Goal: Task Accomplishment & Management: Use online tool/utility

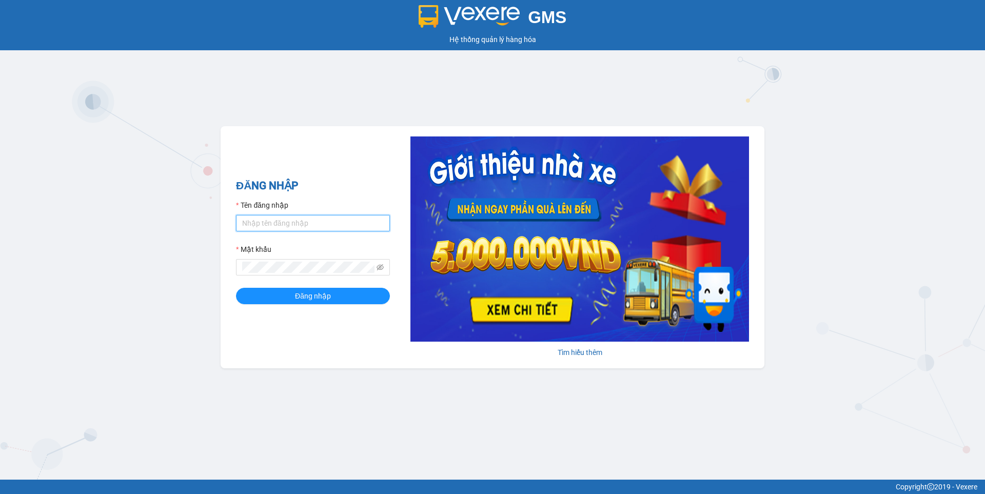
type input "nguyen1.beha"
click at [296, 287] on form "Tên đăng nhập nguyen1.beha Mật khẩu Đăng nhập" at bounding box center [313, 252] width 154 height 105
click at [295, 292] on span "Đăng nhập" at bounding box center [313, 295] width 36 height 11
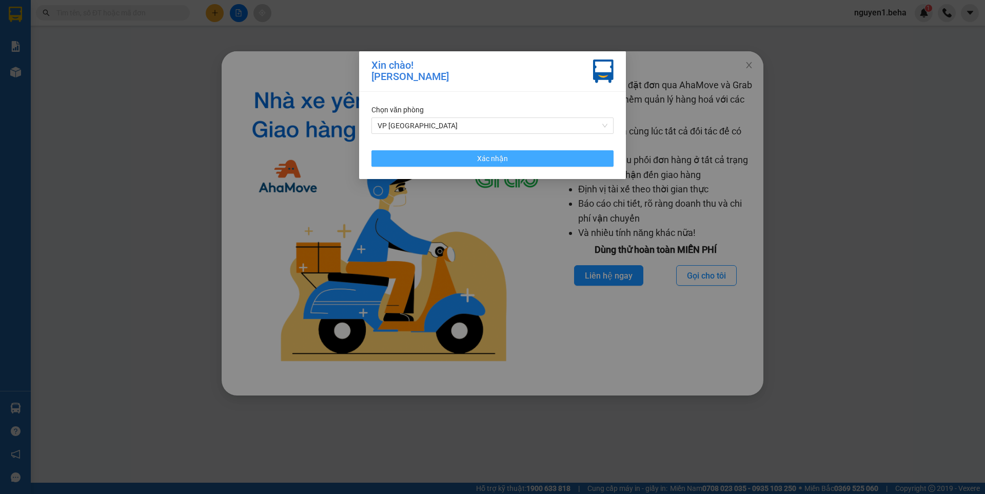
click at [522, 159] on button "Xác nhận" at bounding box center [493, 158] width 242 height 16
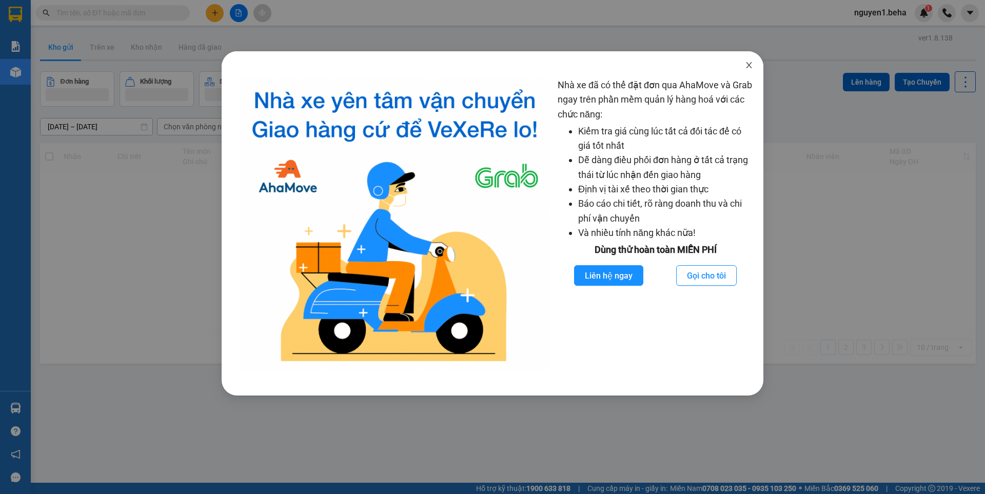
click at [752, 68] on icon "close" at bounding box center [749, 65] width 6 height 6
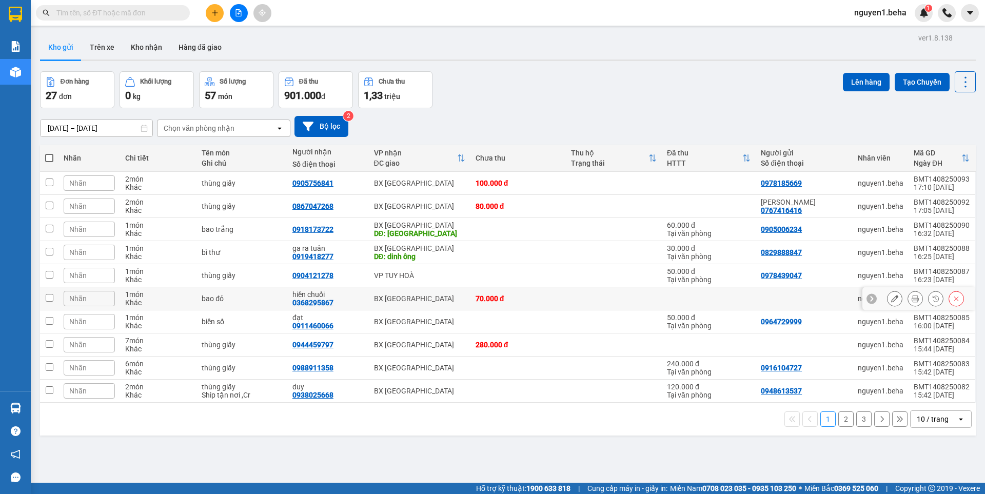
scroll to position [47, 0]
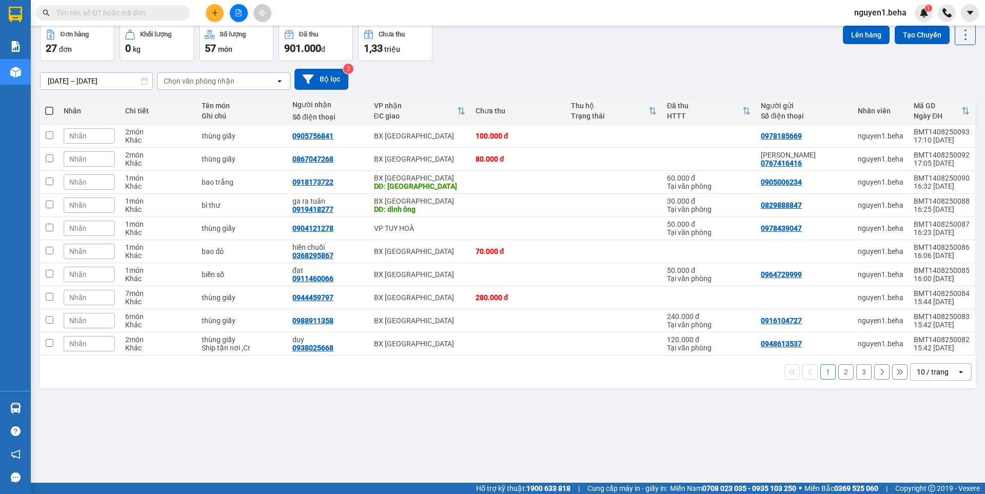
click at [897, 372] on icon at bounding box center [900, 371] width 7 height 7
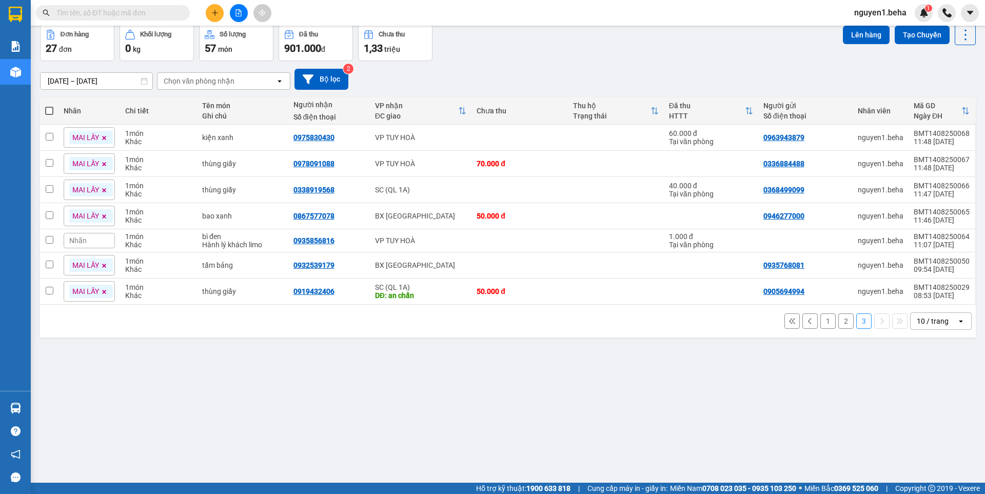
click at [103, 292] on icon at bounding box center [104, 292] width 6 height 6
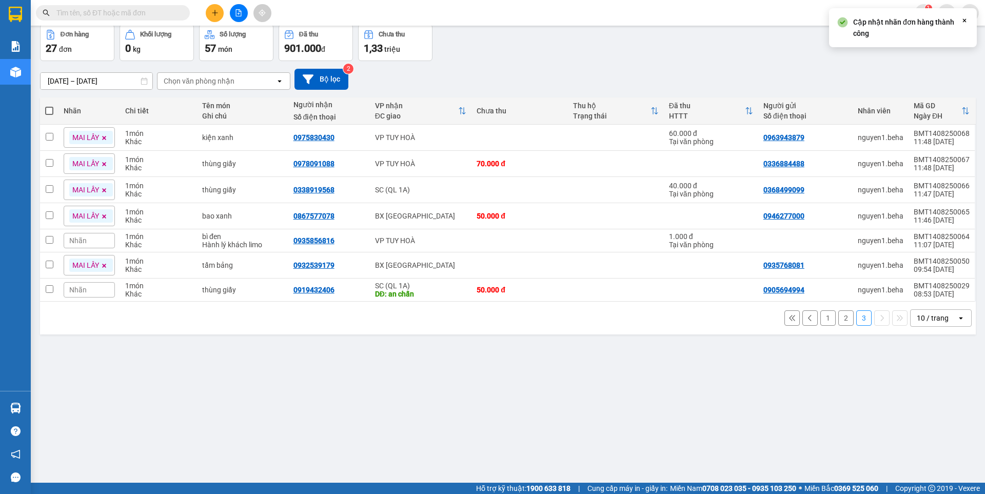
click at [107, 266] on icon at bounding box center [104, 266] width 6 height 6
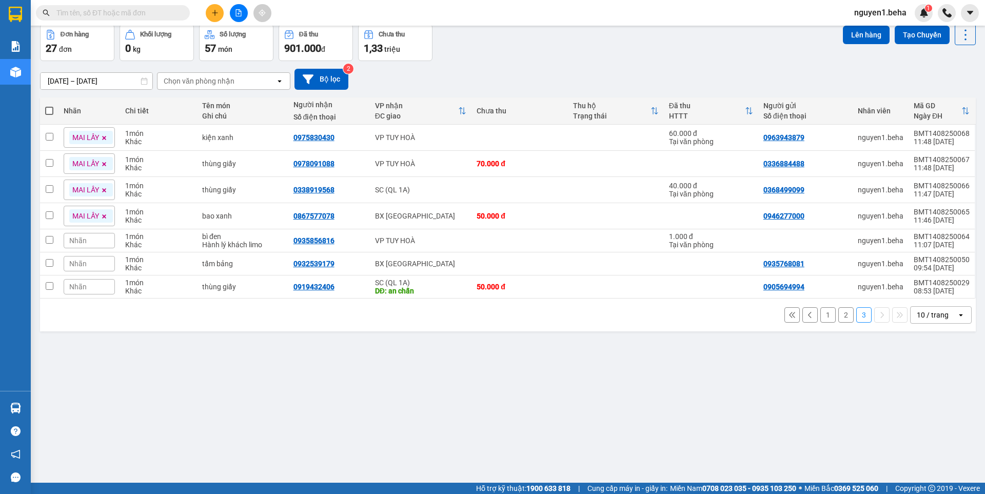
click at [108, 215] on span at bounding box center [104, 215] width 10 height 13
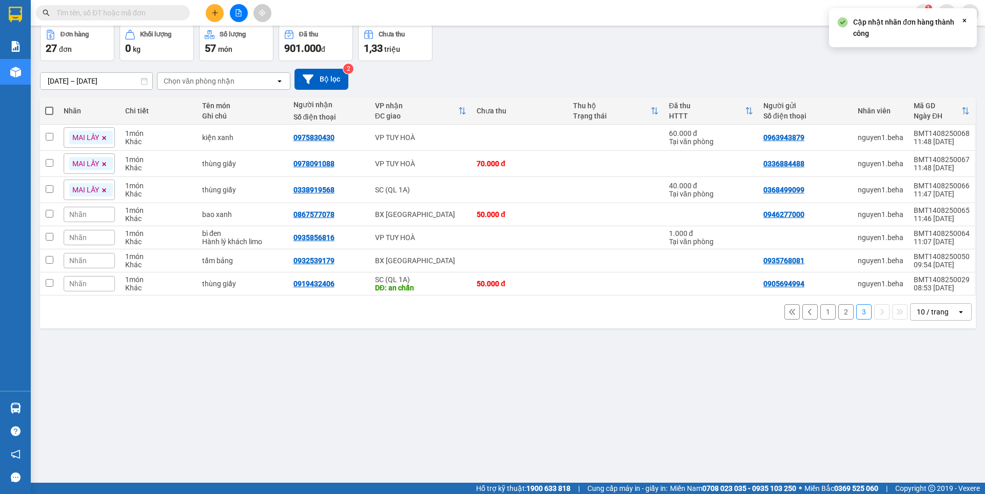
click at [105, 187] on icon at bounding box center [104, 190] width 6 height 6
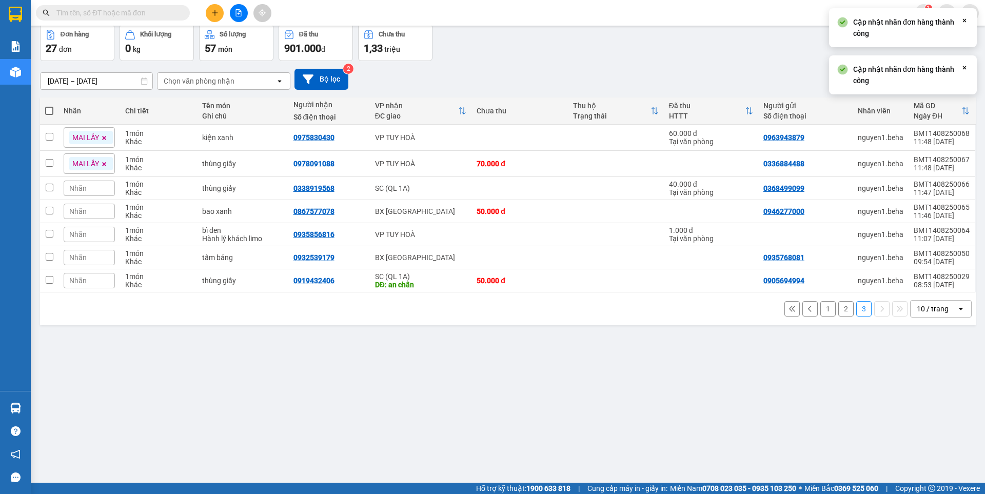
click at [104, 165] on icon at bounding box center [105, 164] width 4 height 4
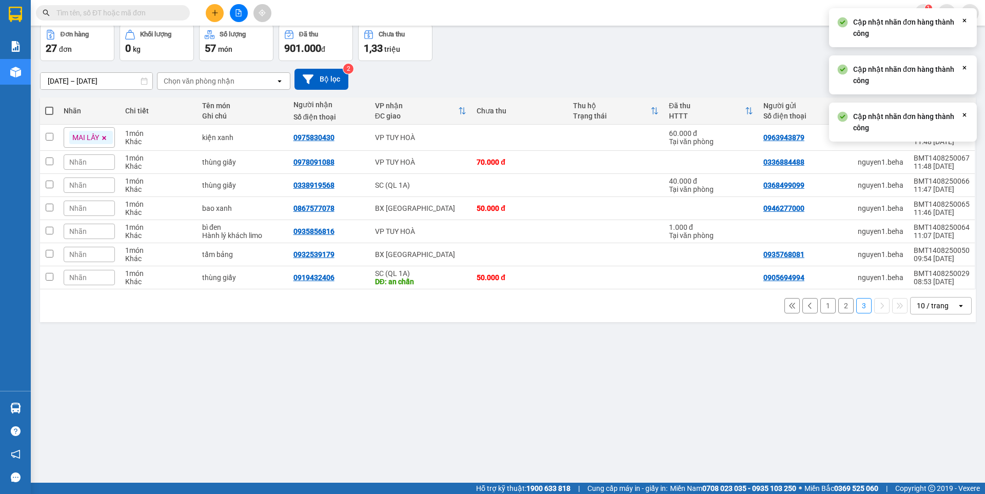
click at [108, 134] on span at bounding box center [104, 137] width 10 height 13
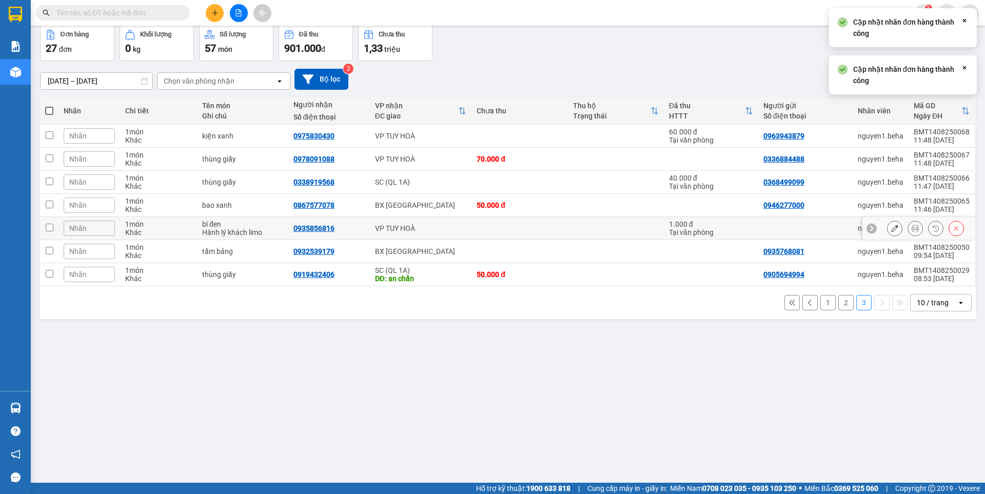
click at [47, 226] on input "checkbox" at bounding box center [50, 228] width 8 height 8
checkbox input "true"
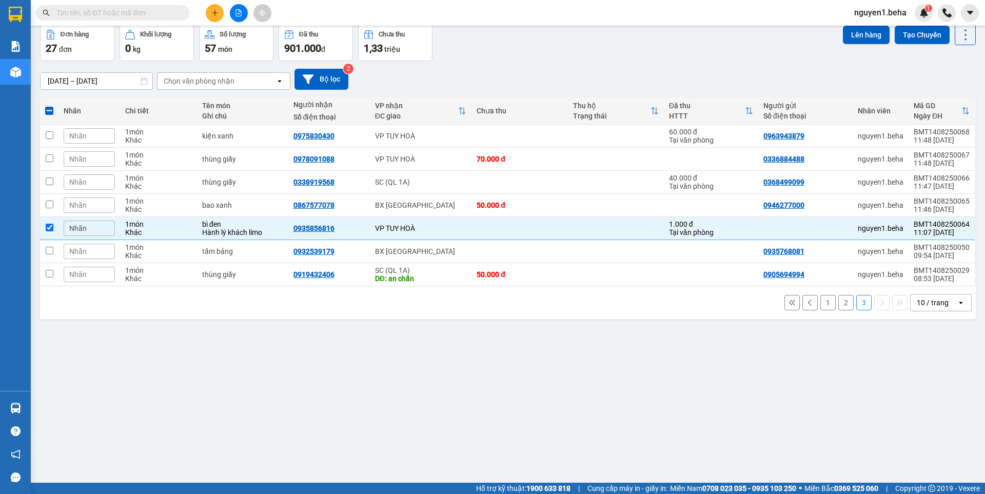
click at [862, 36] on button "Lên hàng" at bounding box center [866, 35] width 47 height 18
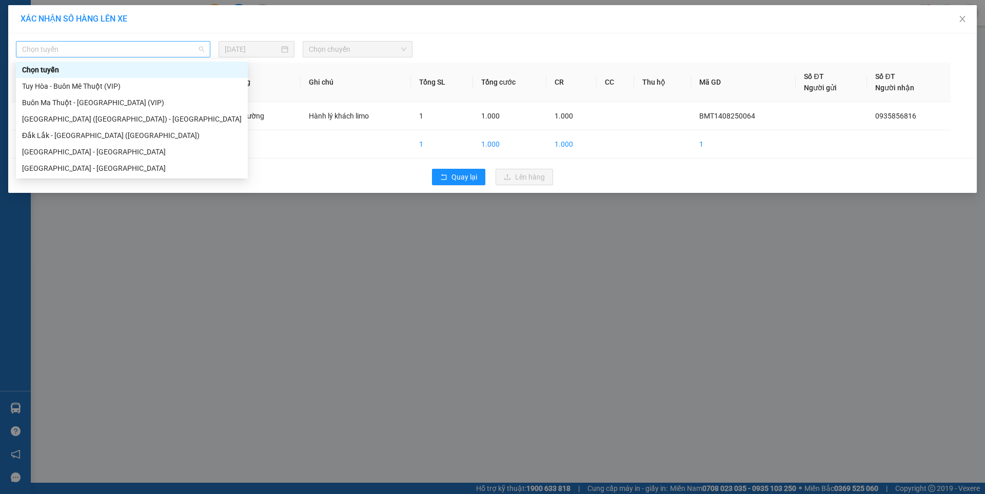
click at [96, 46] on span "Chọn tuyến" at bounding box center [113, 49] width 182 height 15
click at [87, 102] on div "Buôn Ma Thuột - [GEOGRAPHIC_DATA] (VIP)" at bounding box center [132, 102] width 220 height 11
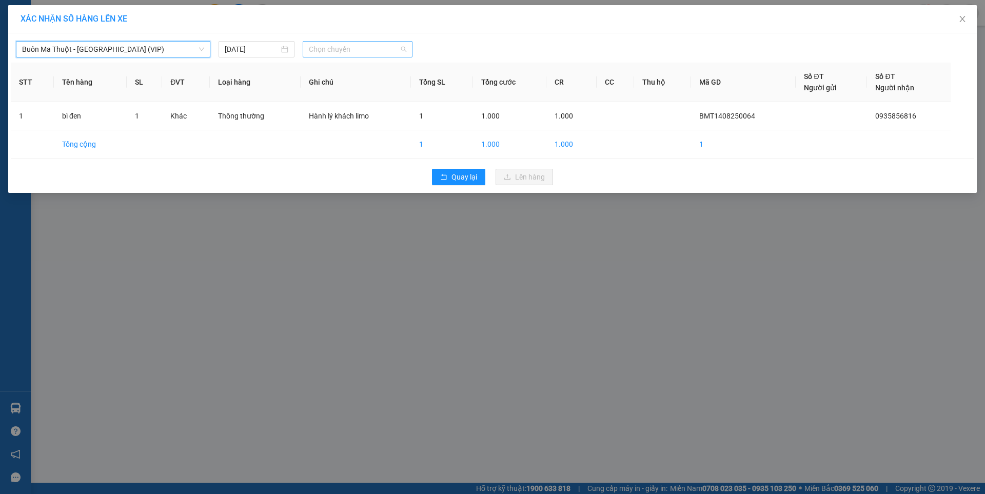
click at [363, 49] on span "Chọn chuyến" at bounding box center [358, 49] width 98 height 15
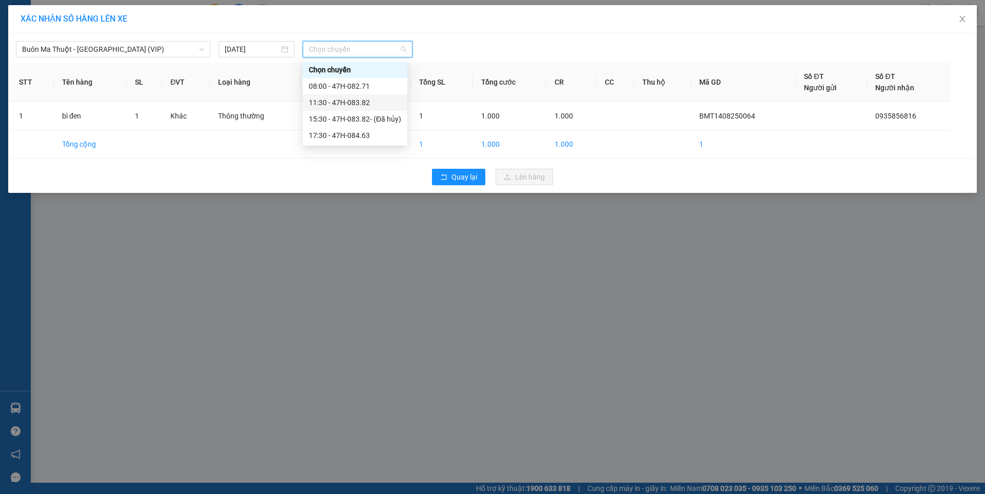
click at [362, 105] on div "11:30 - 47H-083.82" at bounding box center [355, 102] width 92 height 11
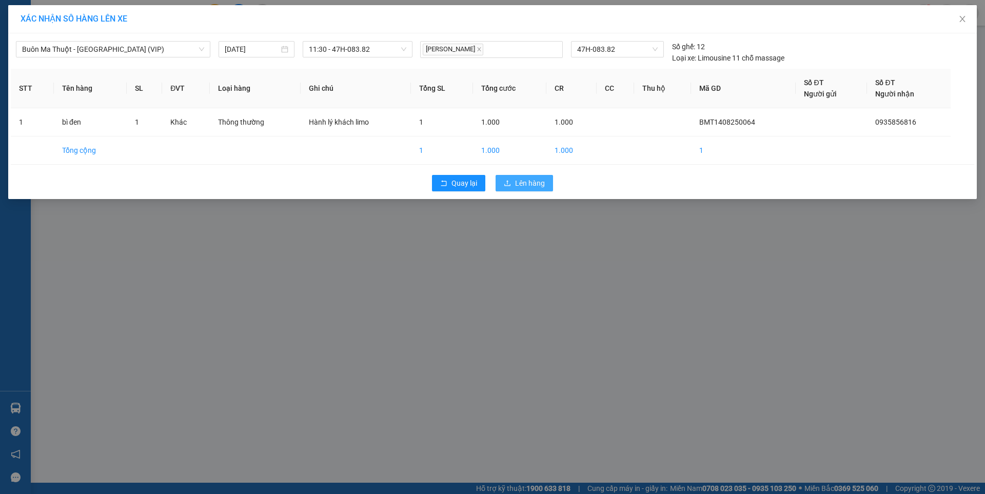
click at [523, 184] on span "Lên hàng" at bounding box center [530, 183] width 30 height 11
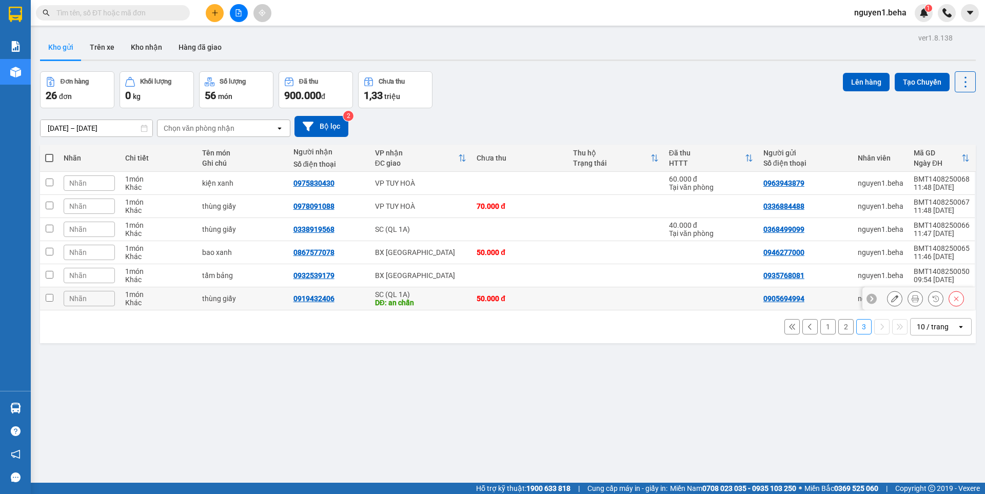
click at [912, 298] on icon at bounding box center [915, 298] width 7 height 7
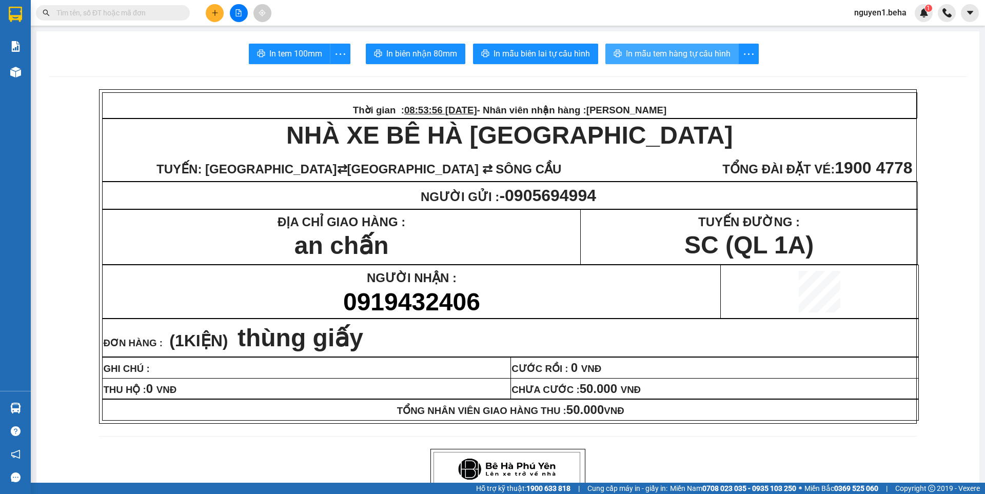
click at [692, 53] on span "In mẫu tem hàng tự cấu hình" at bounding box center [678, 53] width 105 height 13
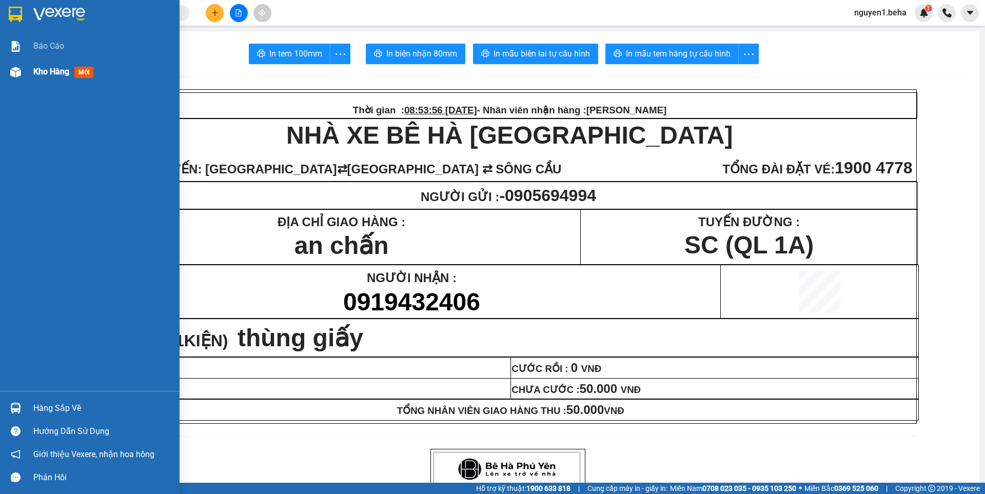
click at [15, 72] on img at bounding box center [15, 72] width 11 height 11
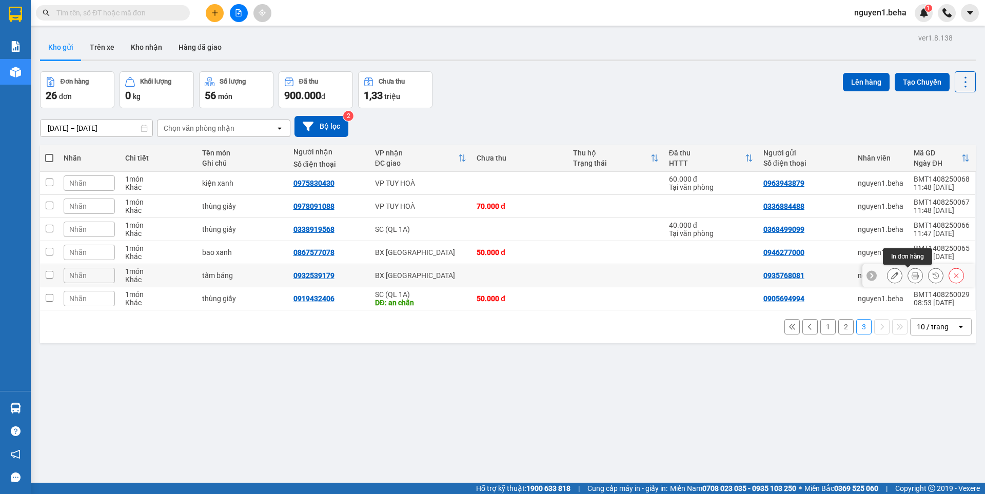
click at [912, 276] on icon at bounding box center [915, 275] width 7 height 7
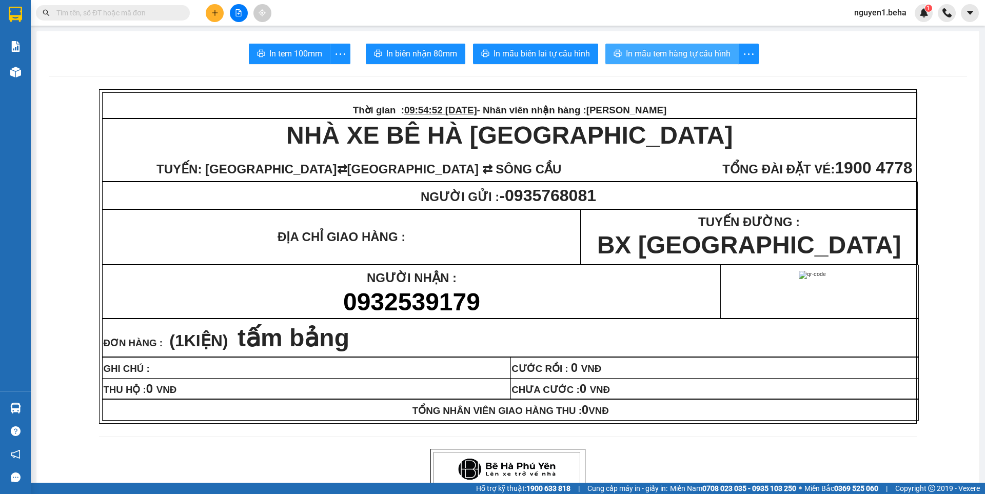
click at [700, 52] on span "In mẫu tem hàng tự cấu hình" at bounding box center [678, 53] width 105 height 13
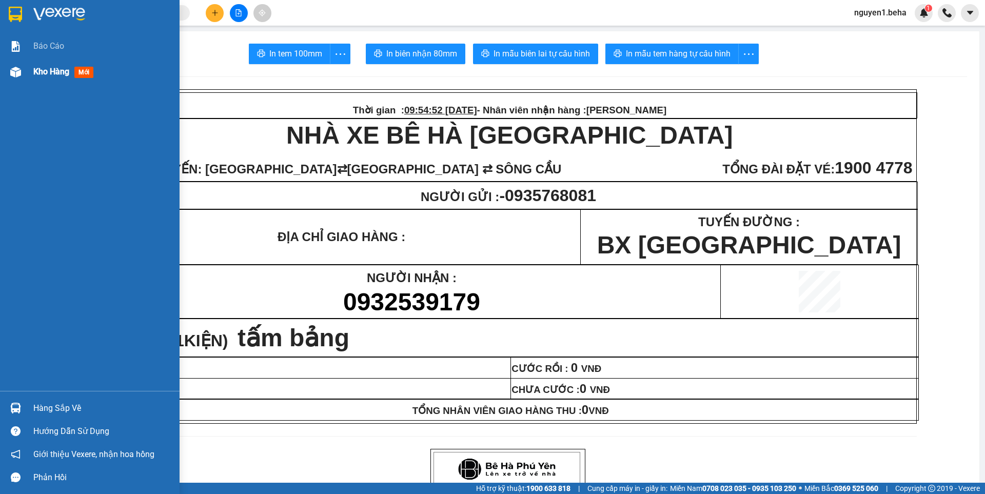
click at [8, 72] on div at bounding box center [16, 72] width 18 height 18
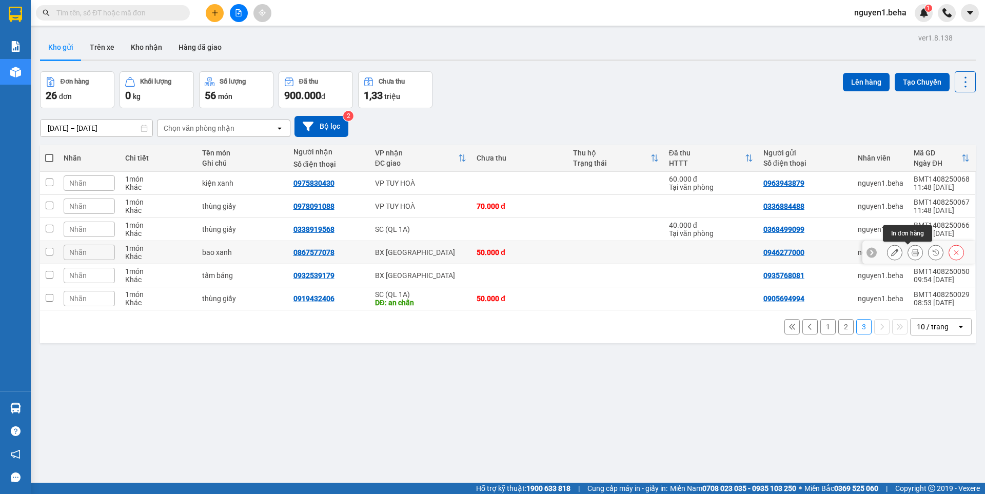
click at [912, 251] on icon at bounding box center [915, 252] width 7 height 7
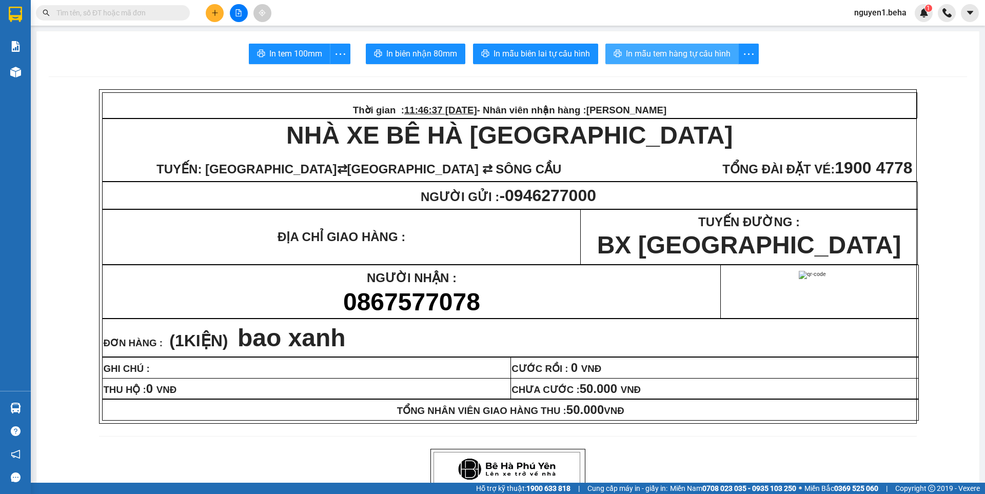
click at [669, 55] on span "In mẫu tem hàng tự cấu hình" at bounding box center [678, 53] width 105 height 13
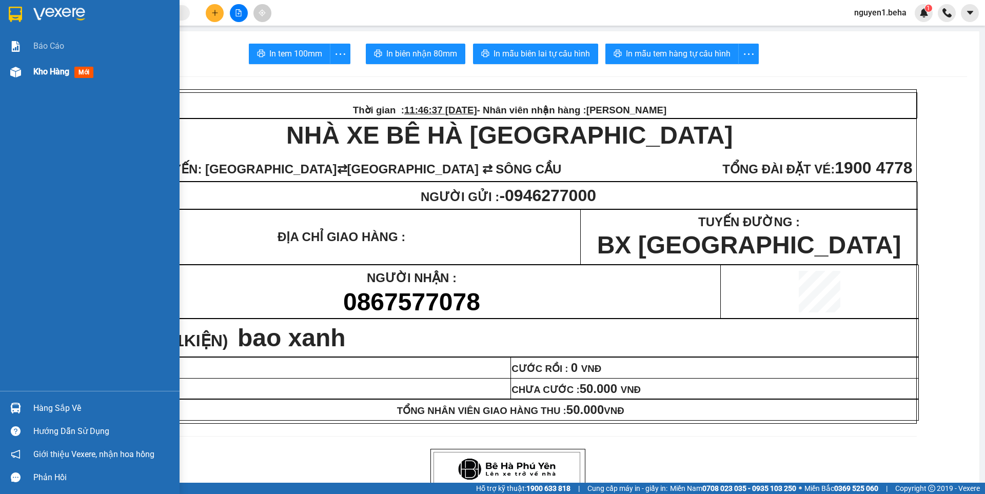
click at [22, 72] on div at bounding box center [16, 72] width 18 height 18
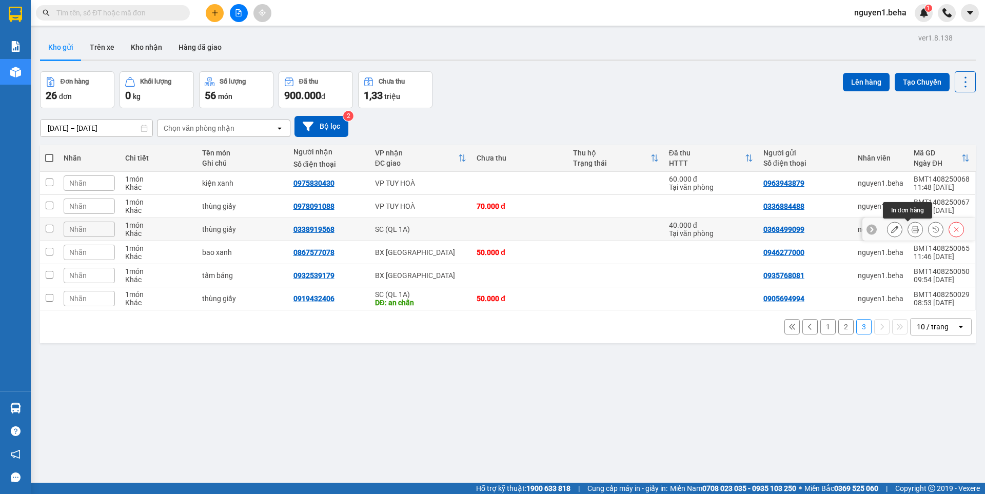
click at [912, 230] on icon at bounding box center [915, 229] width 7 height 7
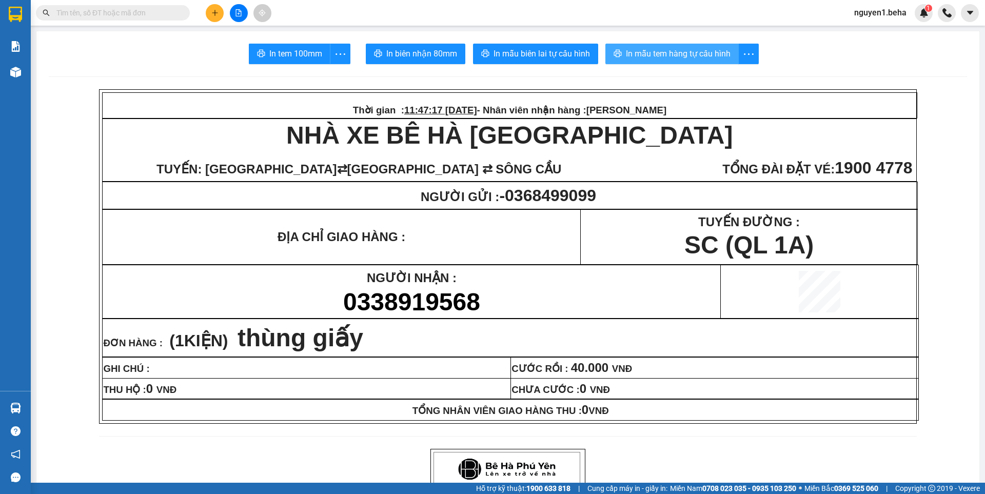
click at [671, 54] on span "In mẫu tem hàng tự cấu hình" at bounding box center [678, 53] width 105 height 13
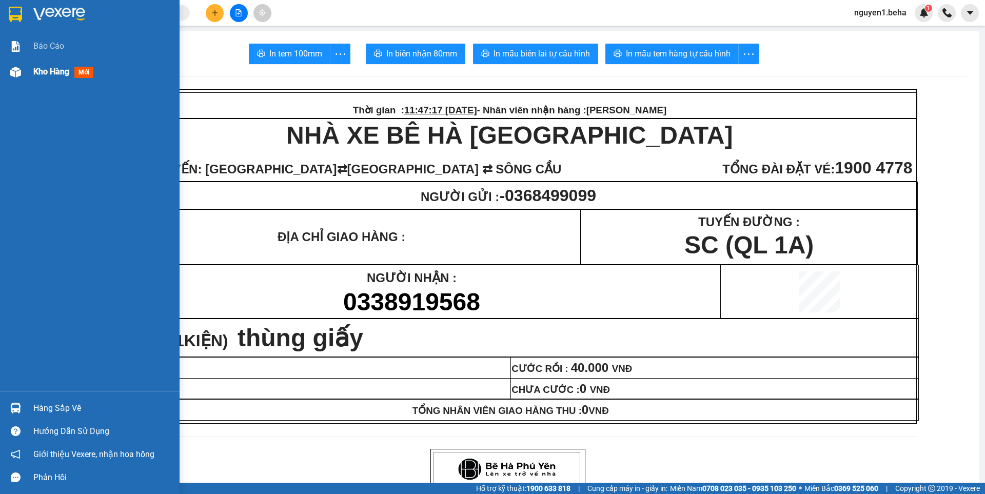
click at [12, 73] on img at bounding box center [15, 72] width 11 height 11
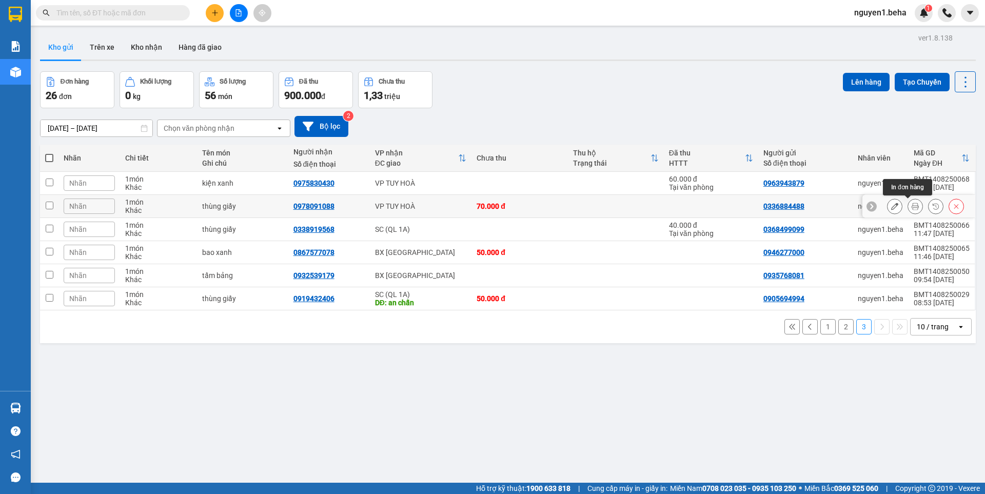
click at [912, 205] on icon at bounding box center [915, 206] width 7 height 7
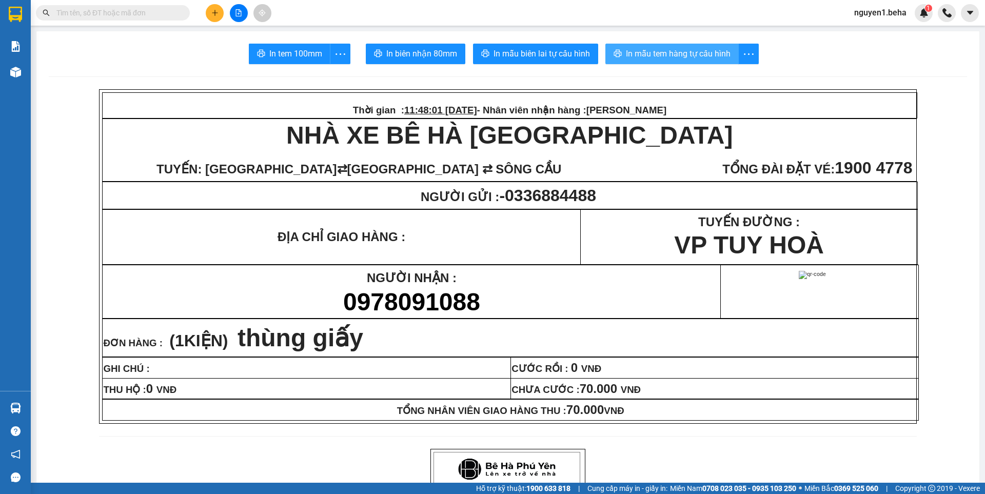
click at [701, 56] on span "In mẫu tem hàng tự cấu hình" at bounding box center [678, 53] width 105 height 13
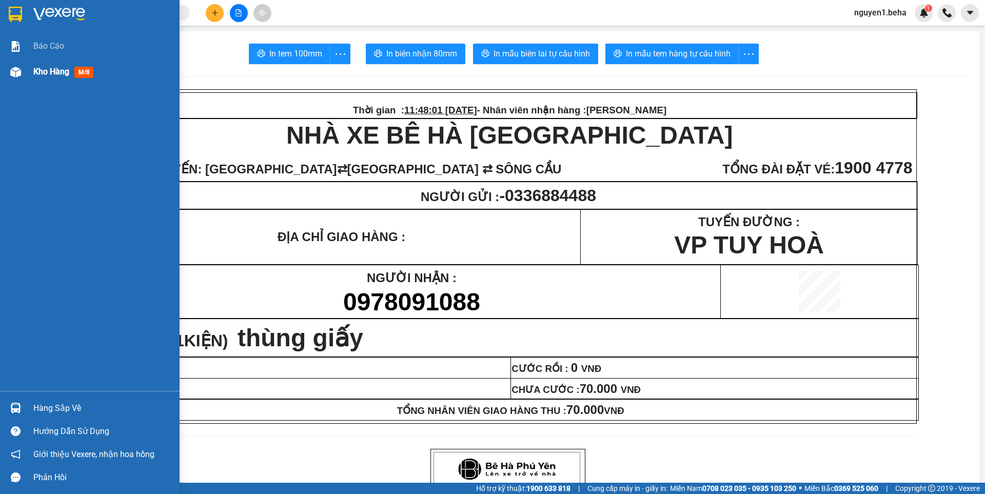
click at [9, 71] on div at bounding box center [16, 72] width 18 height 18
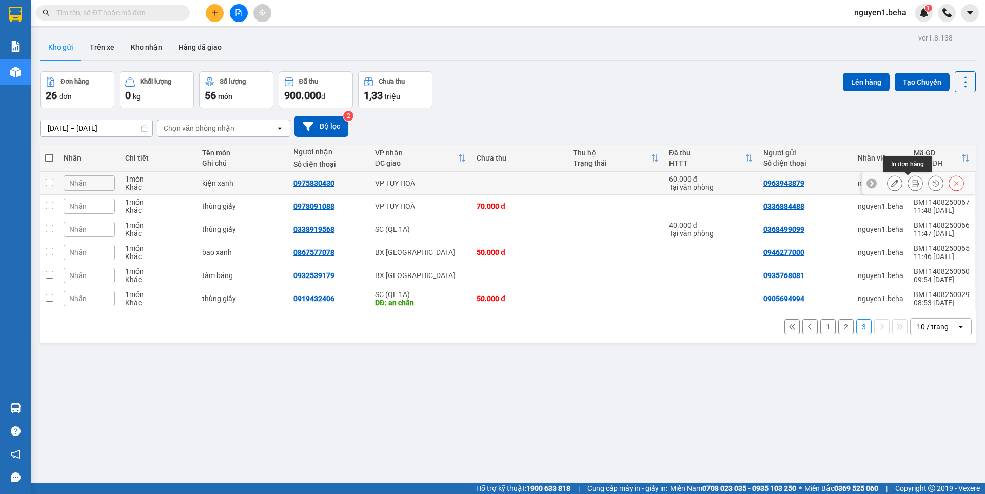
click at [912, 184] on icon at bounding box center [915, 183] width 7 height 7
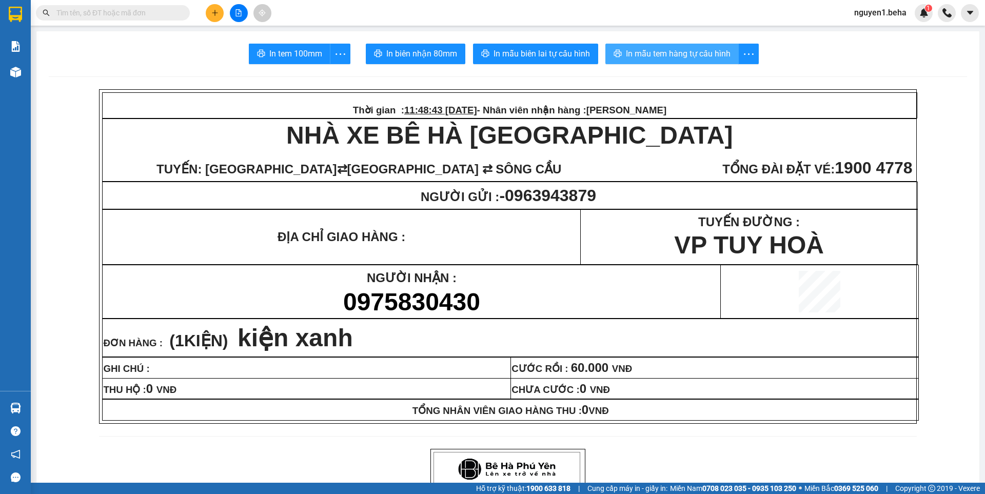
click at [683, 54] on span "In mẫu tem hàng tự cấu hình" at bounding box center [678, 53] width 105 height 13
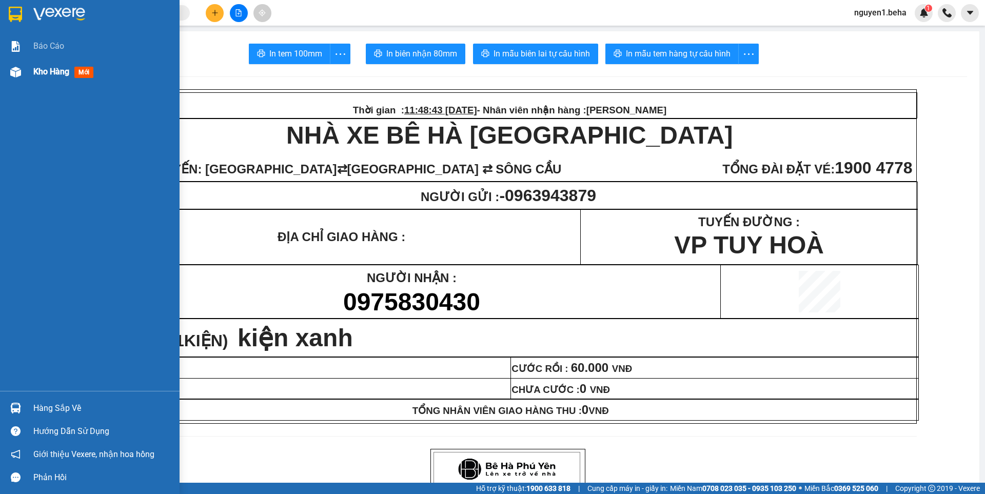
click at [12, 72] on img at bounding box center [15, 72] width 11 height 11
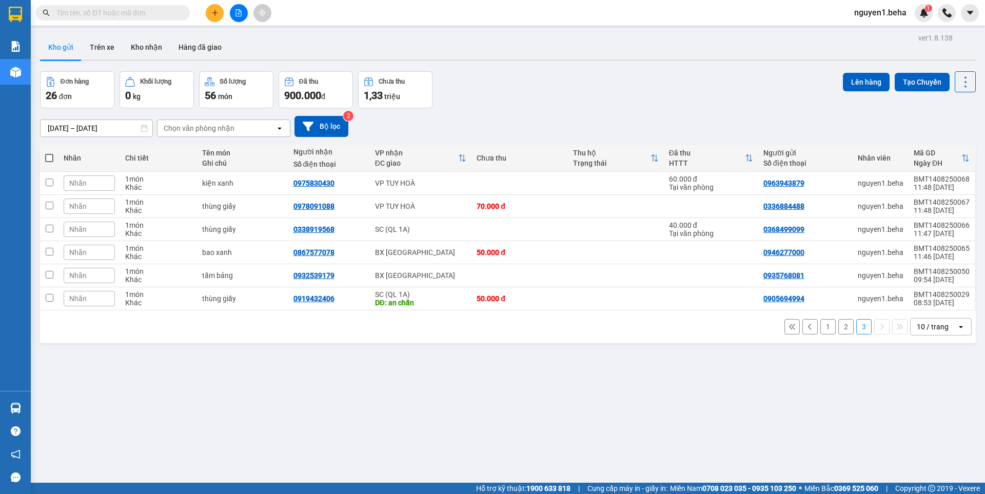
click at [839, 327] on button "2" at bounding box center [846, 326] width 15 height 15
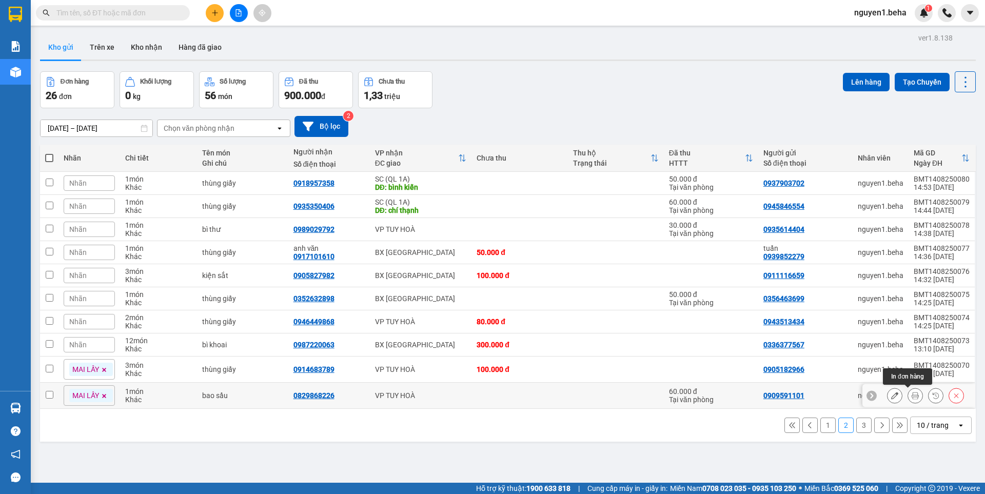
click at [912, 394] on icon at bounding box center [915, 395] width 7 height 7
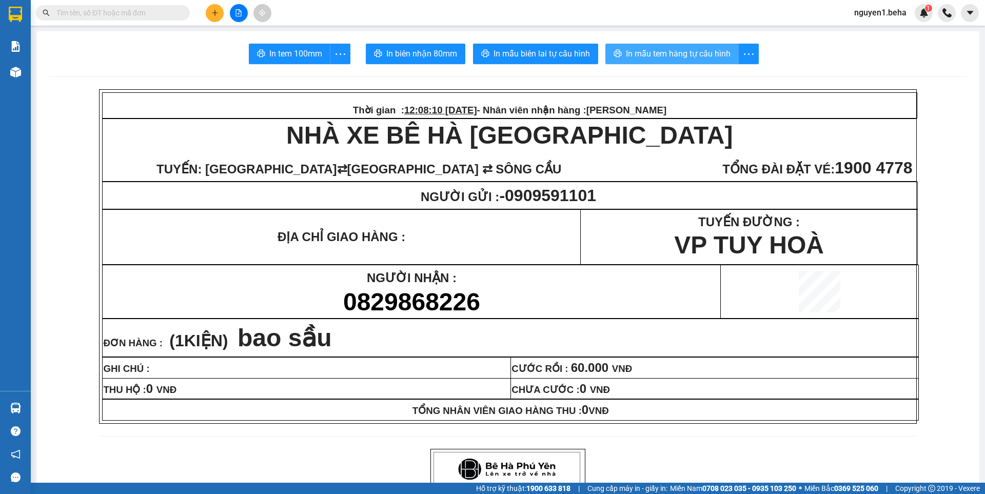
click at [699, 53] on span "In mẫu tem hàng tự cấu hình" at bounding box center [678, 53] width 105 height 13
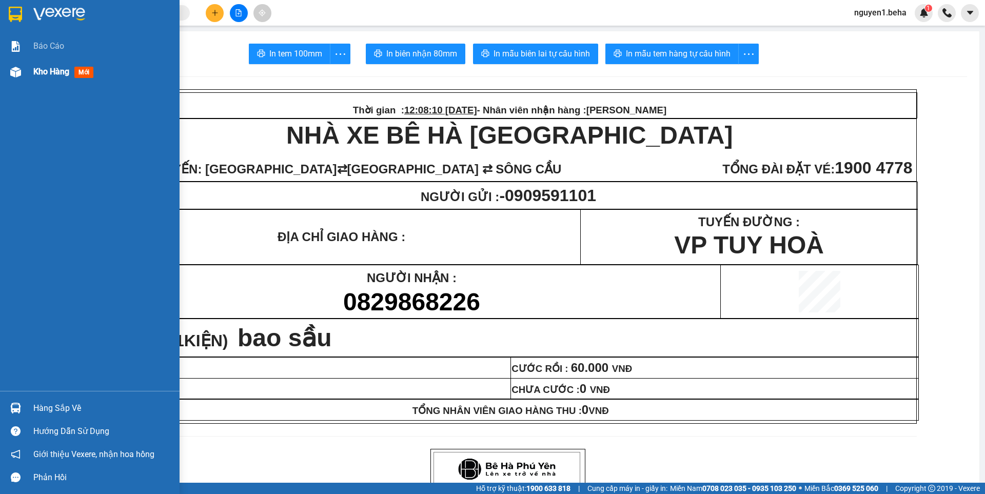
click at [16, 67] on img at bounding box center [15, 72] width 11 height 11
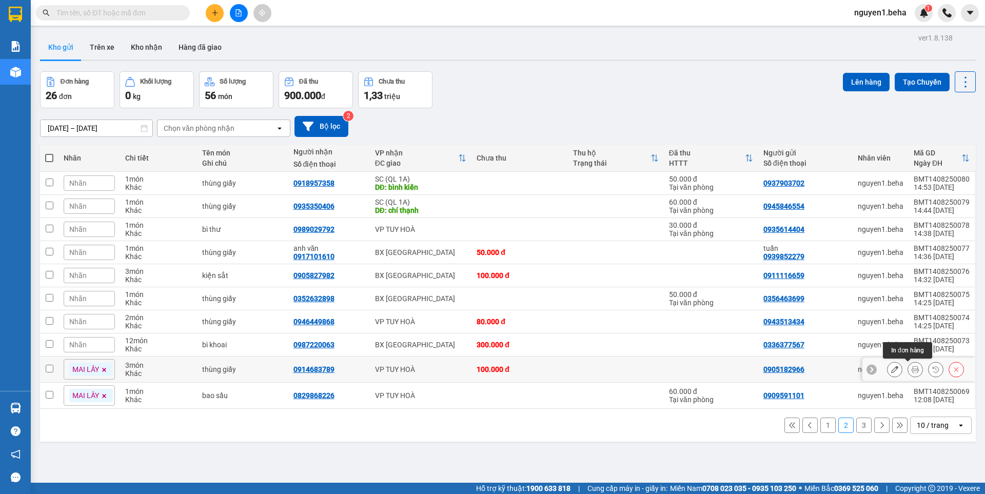
click at [912, 369] on icon at bounding box center [915, 369] width 7 height 7
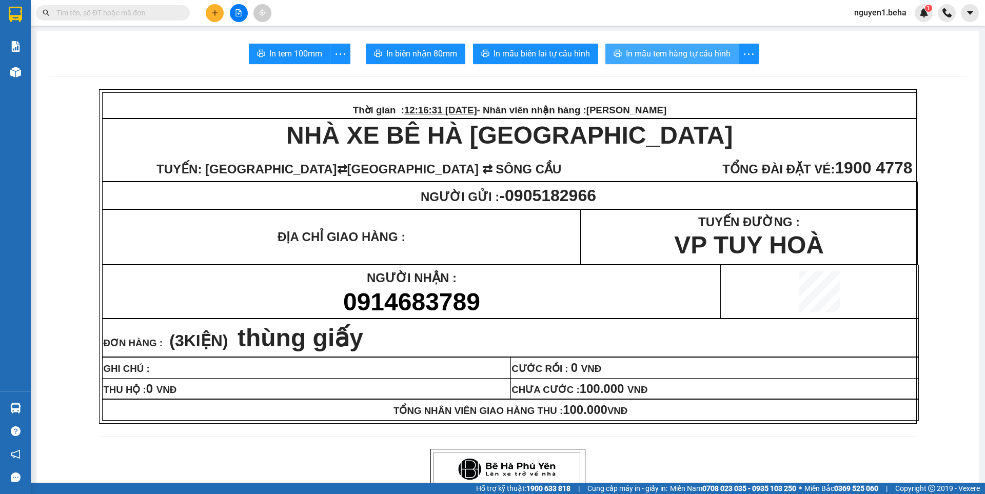
click at [646, 47] on button "In mẫu tem hàng tự cấu hình" at bounding box center [672, 54] width 133 height 21
click at [680, 50] on span "In mẫu tem hàng tự cấu hình" at bounding box center [678, 53] width 105 height 13
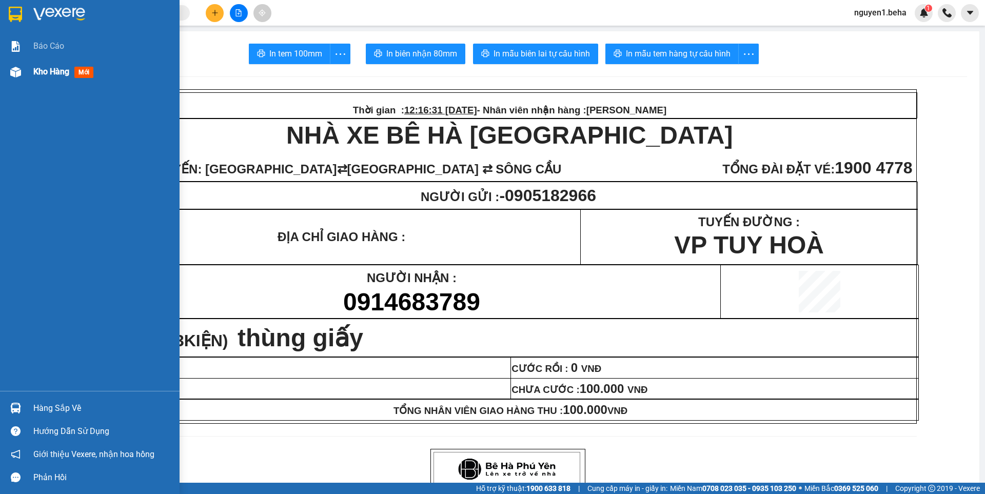
click at [11, 72] on img at bounding box center [15, 72] width 11 height 11
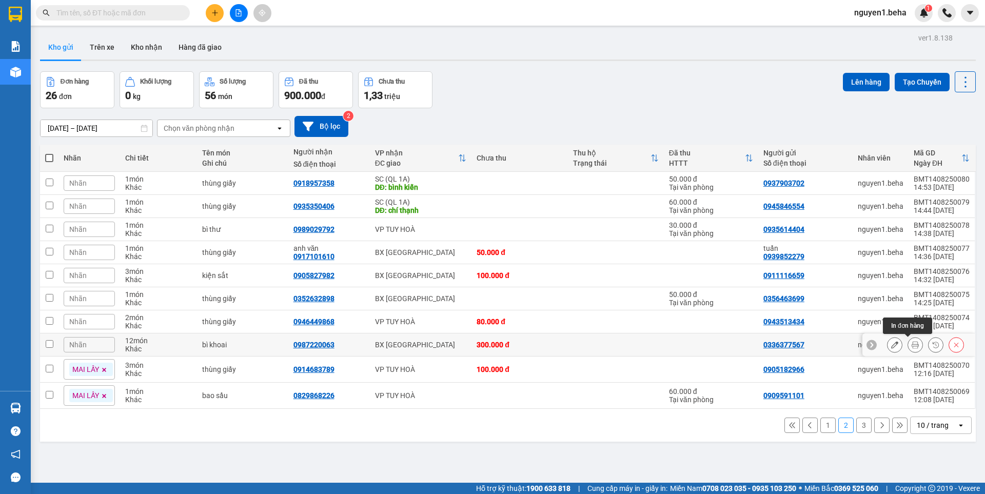
click at [912, 347] on button at bounding box center [915, 345] width 14 height 18
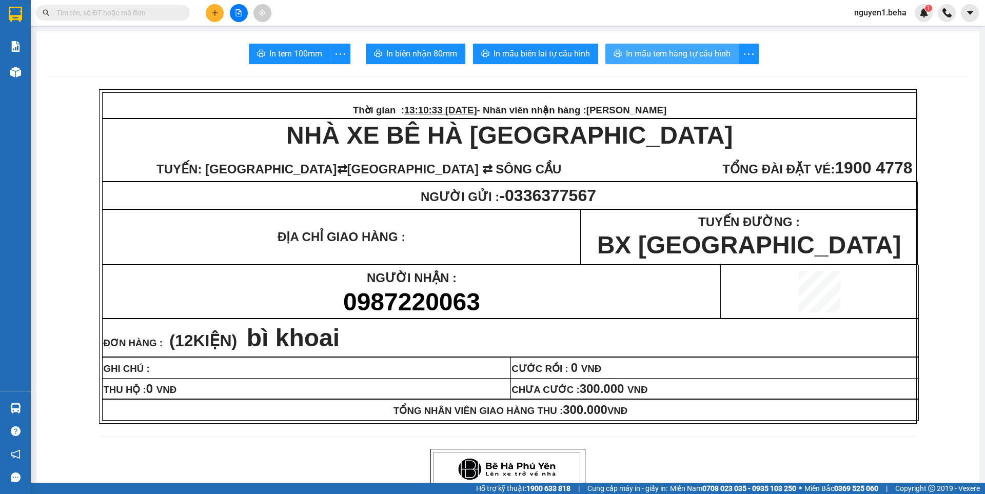
click at [717, 57] on span "In mẫu tem hàng tự cấu hình" at bounding box center [678, 53] width 105 height 13
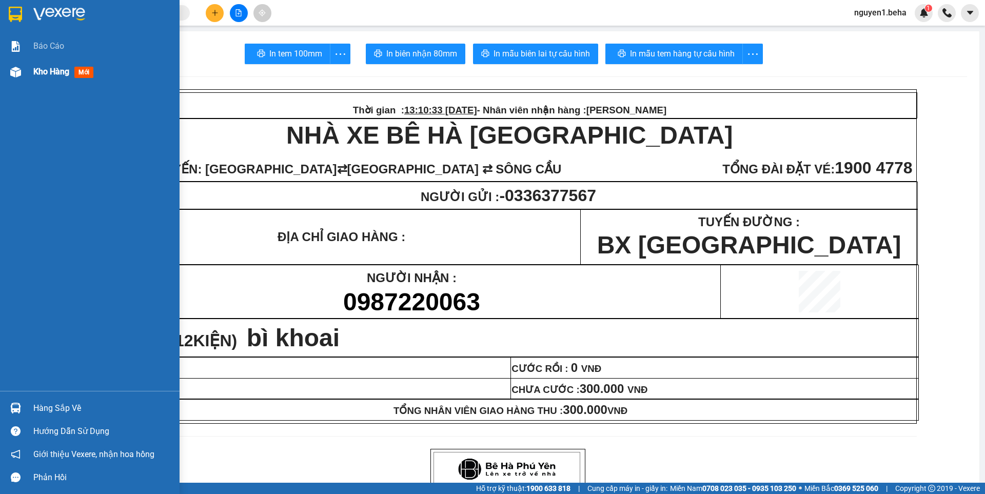
click at [16, 69] on img at bounding box center [15, 72] width 11 height 11
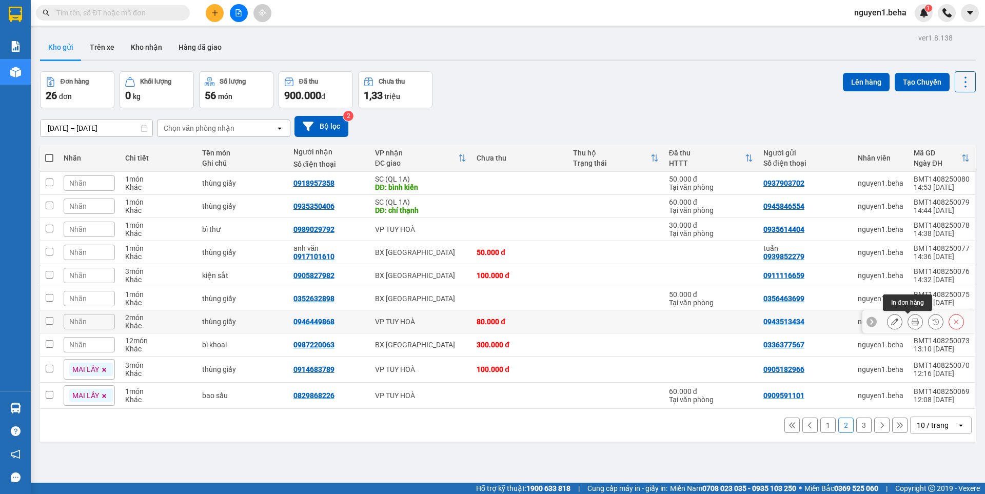
click at [908, 321] on button at bounding box center [915, 322] width 14 height 18
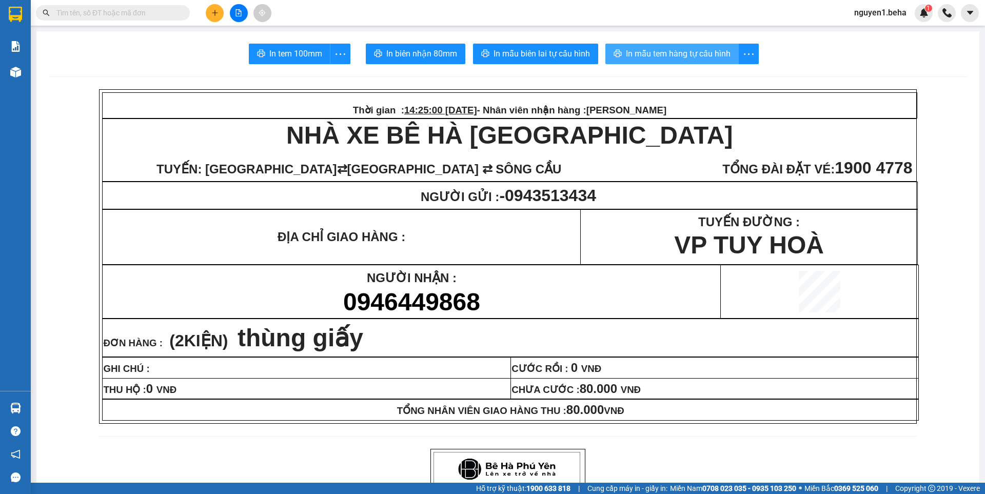
click at [688, 52] on span "In mẫu tem hàng tự cấu hình" at bounding box center [678, 53] width 105 height 13
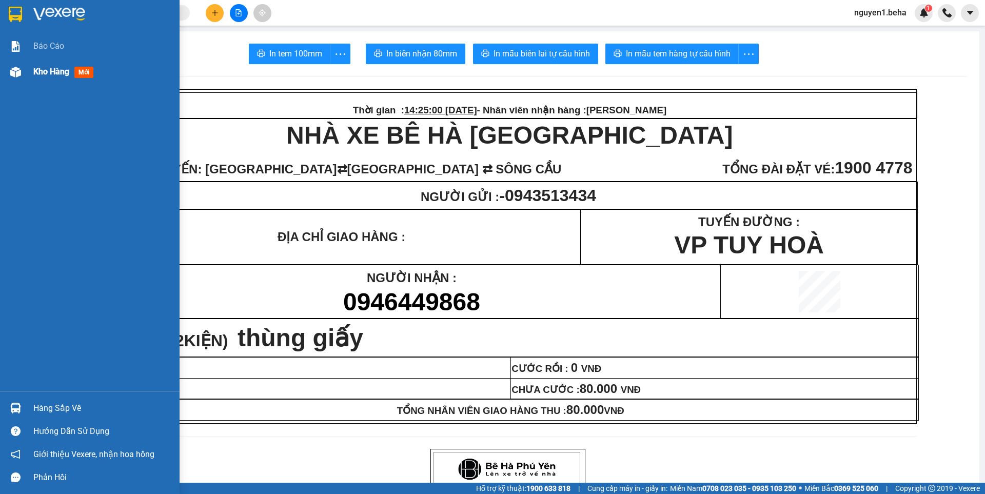
click at [21, 71] on div at bounding box center [16, 72] width 18 height 18
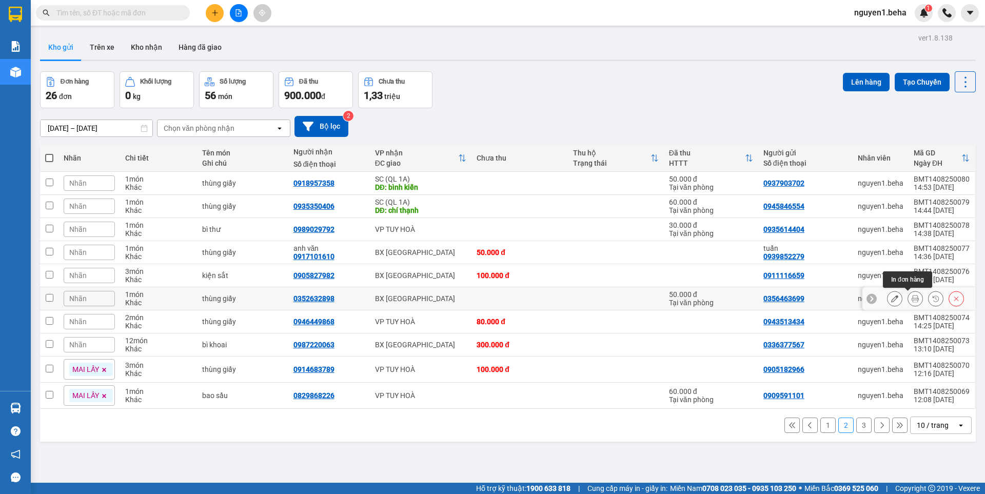
click at [912, 298] on icon at bounding box center [915, 298] width 7 height 7
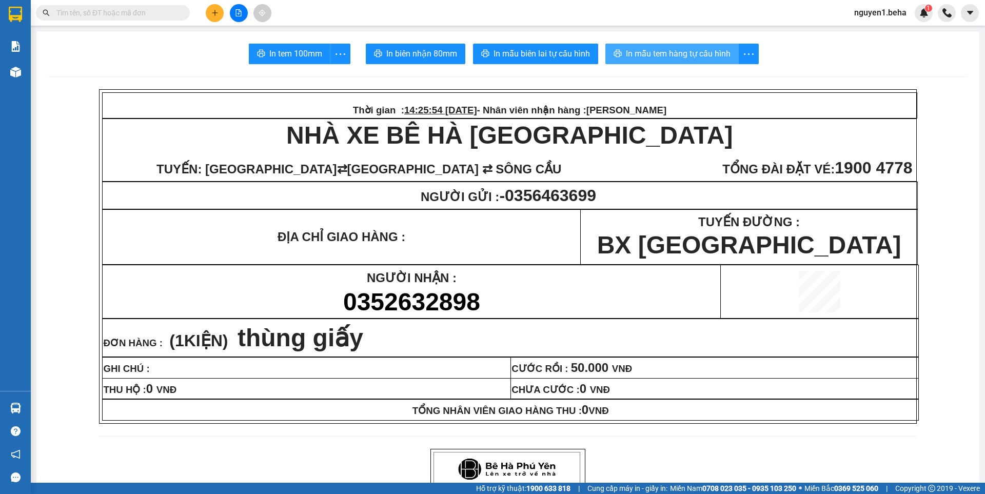
click at [646, 48] on span "In mẫu tem hàng tự cấu hình" at bounding box center [678, 53] width 105 height 13
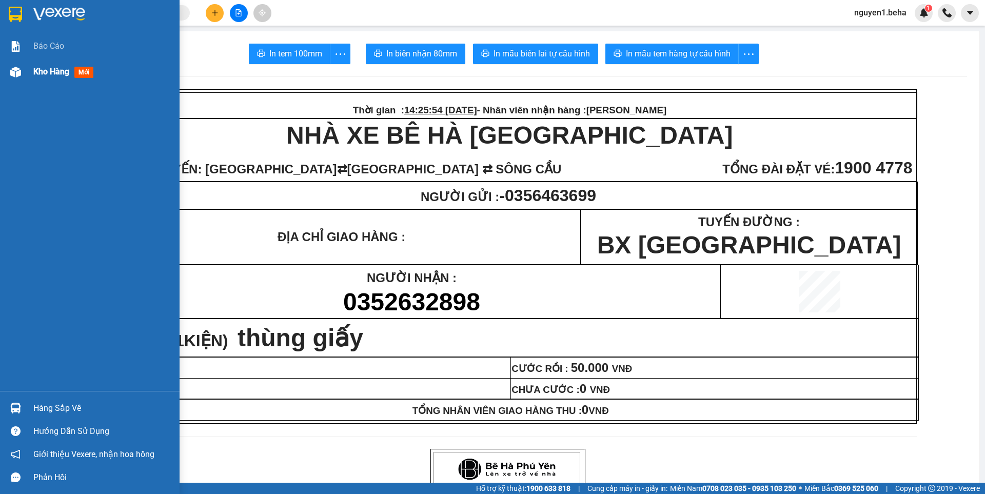
click at [10, 68] on img at bounding box center [15, 72] width 11 height 11
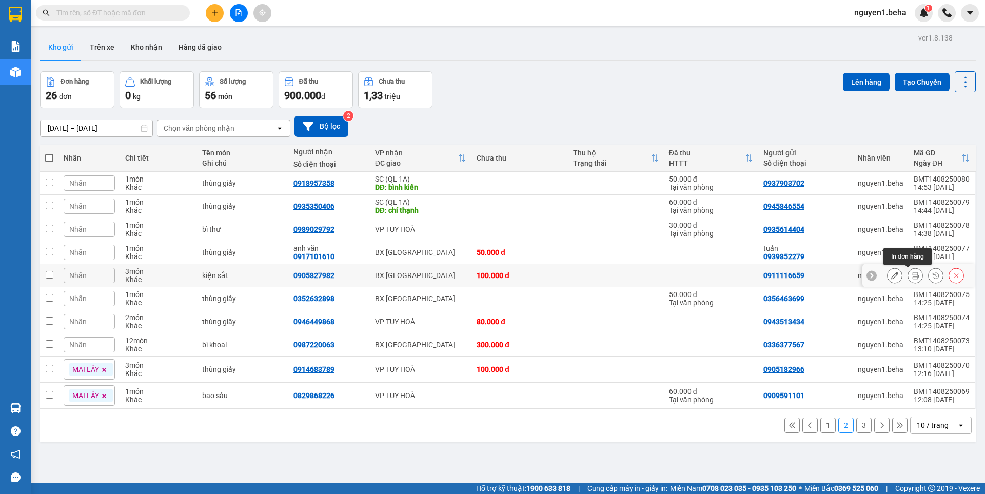
click at [912, 277] on icon at bounding box center [915, 275] width 7 height 7
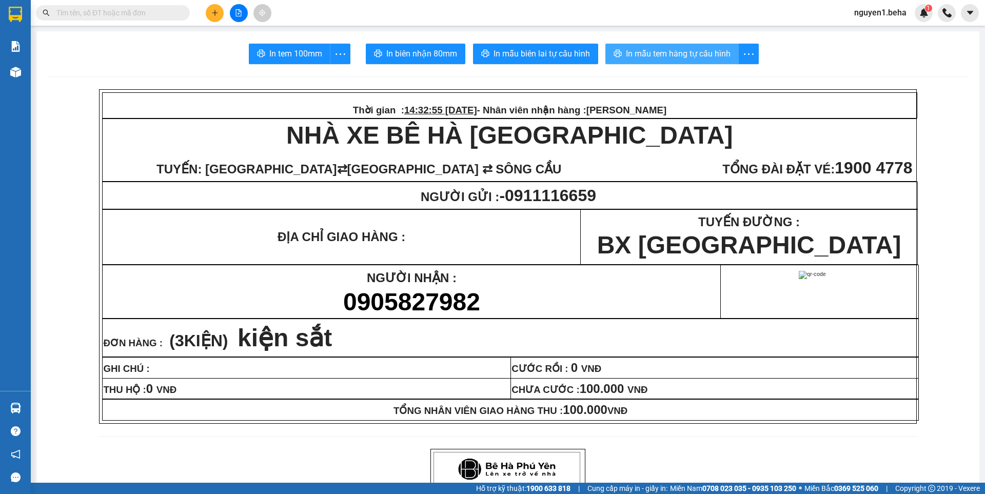
click at [672, 49] on span "In mẫu tem hàng tự cấu hình" at bounding box center [678, 53] width 105 height 13
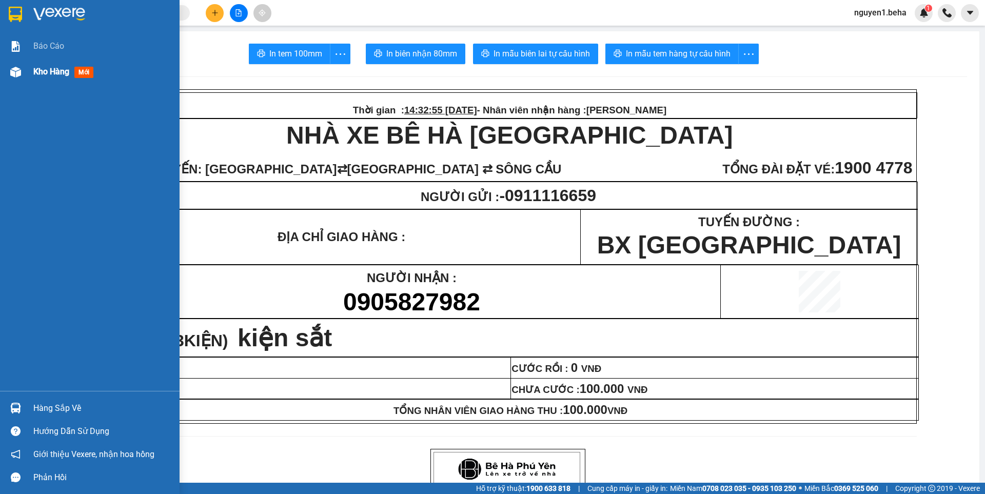
click at [13, 69] on img at bounding box center [15, 72] width 11 height 11
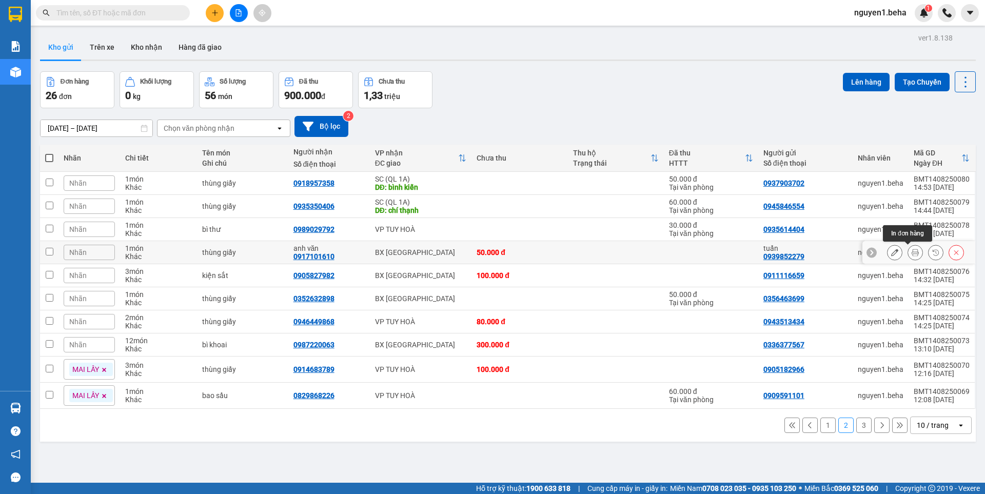
click at [912, 254] on icon at bounding box center [915, 252] width 7 height 7
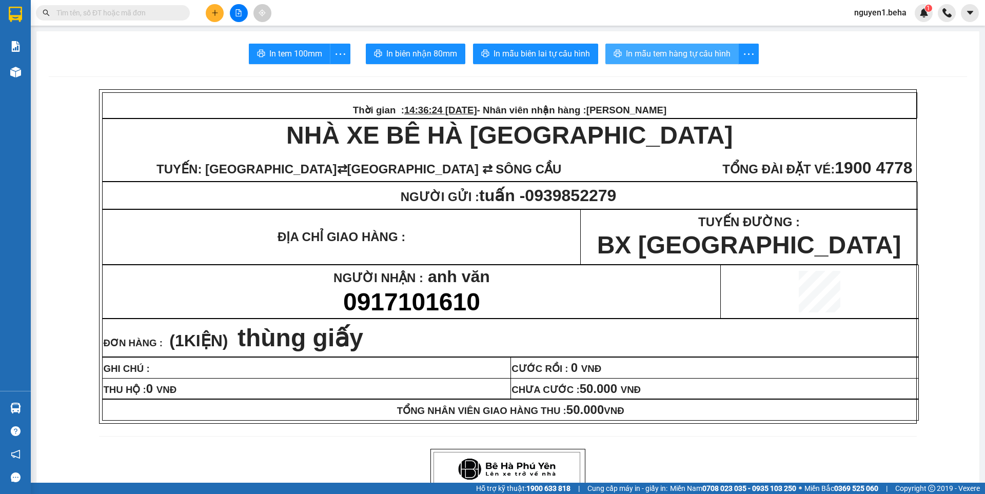
click at [702, 52] on span "In mẫu tem hàng tự cấu hình" at bounding box center [678, 53] width 105 height 13
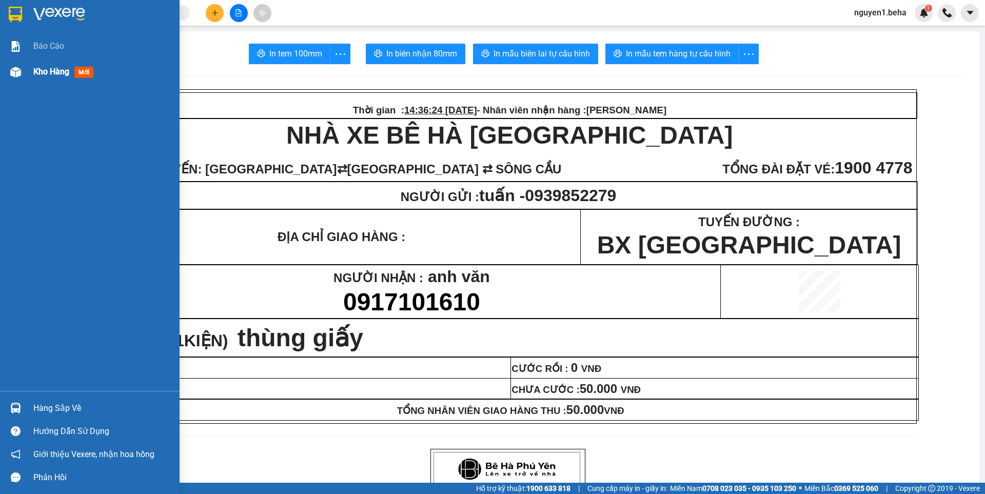
click at [16, 72] on img at bounding box center [15, 72] width 11 height 11
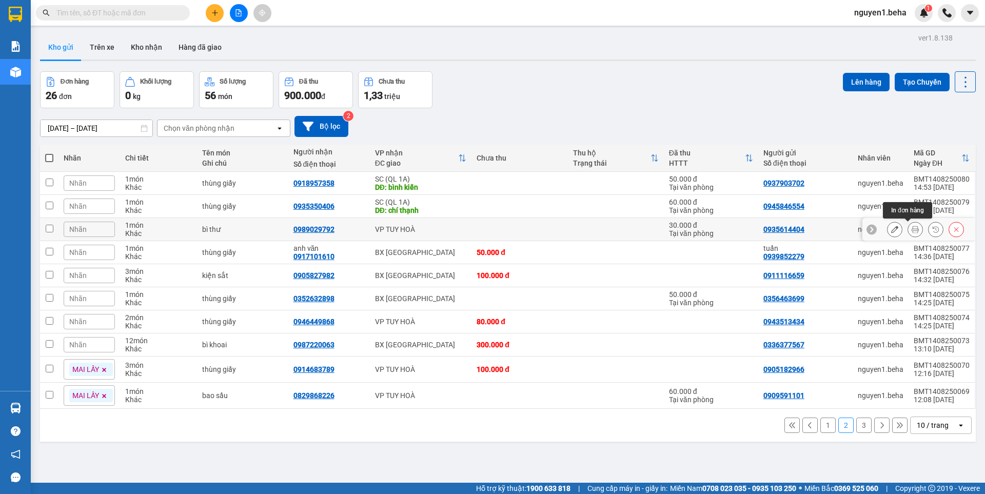
click at [912, 229] on icon at bounding box center [915, 229] width 7 height 7
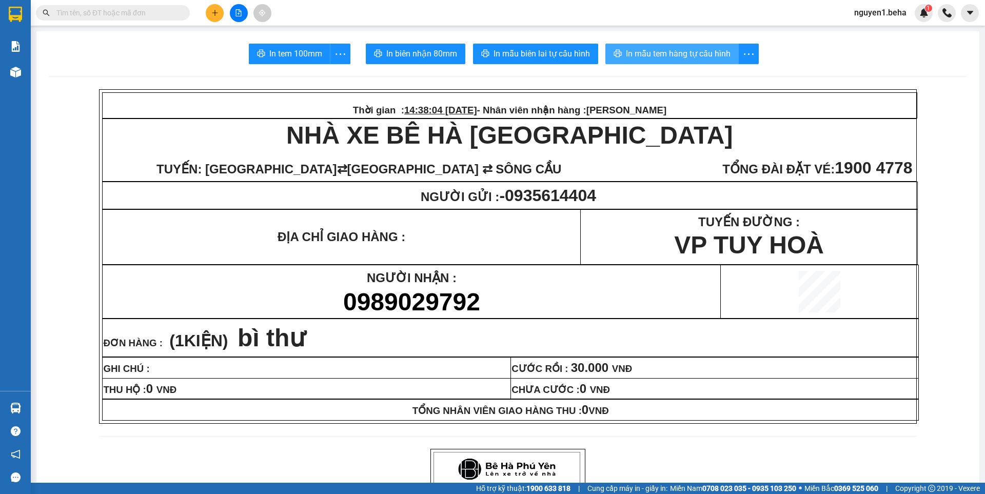
click at [626, 53] on span "In mẫu tem hàng tự cấu hình" at bounding box center [678, 53] width 105 height 13
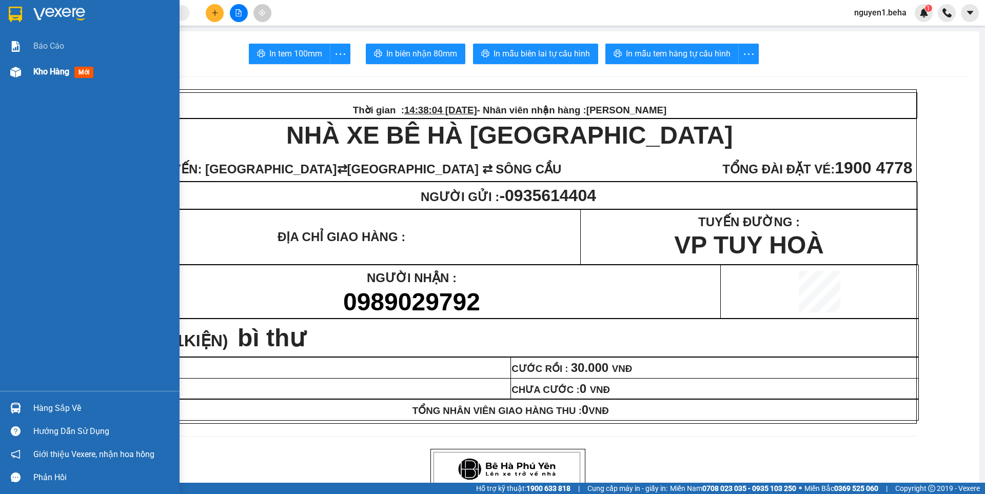
click at [15, 71] on img at bounding box center [15, 72] width 11 height 11
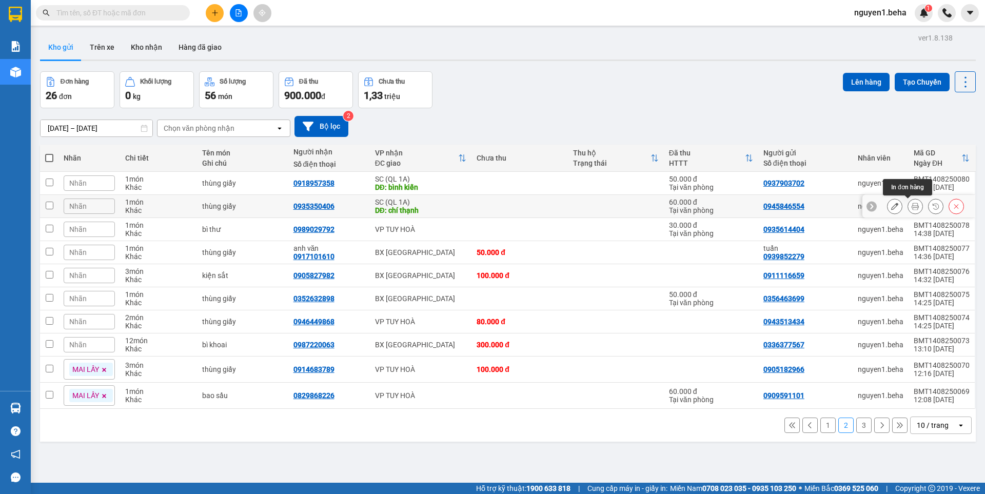
click at [912, 209] on icon at bounding box center [915, 206] width 7 height 7
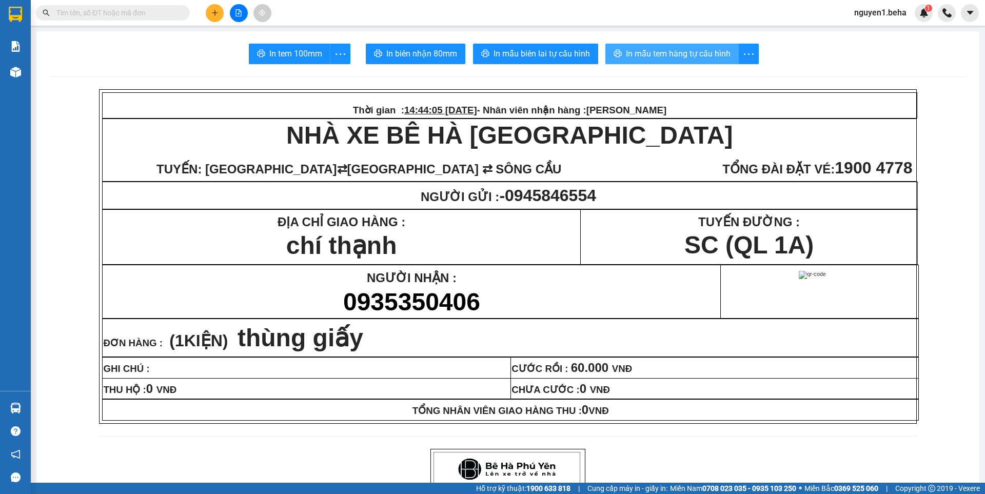
click at [660, 49] on span "In mẫu tem hàng tự cấu hình" at bounding box center [678, 53] width 105 height 13
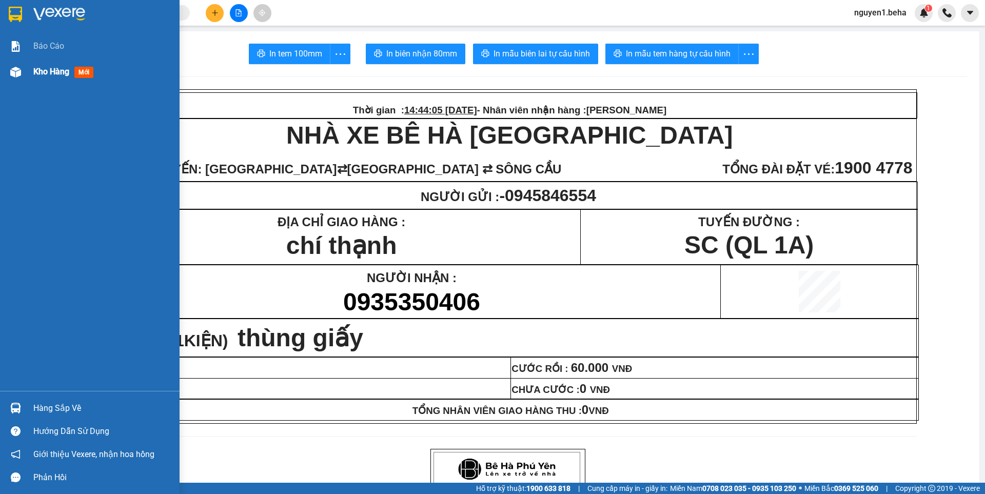
click at [15, 71] on img at bounding box center [15, 72] width 11 height 11
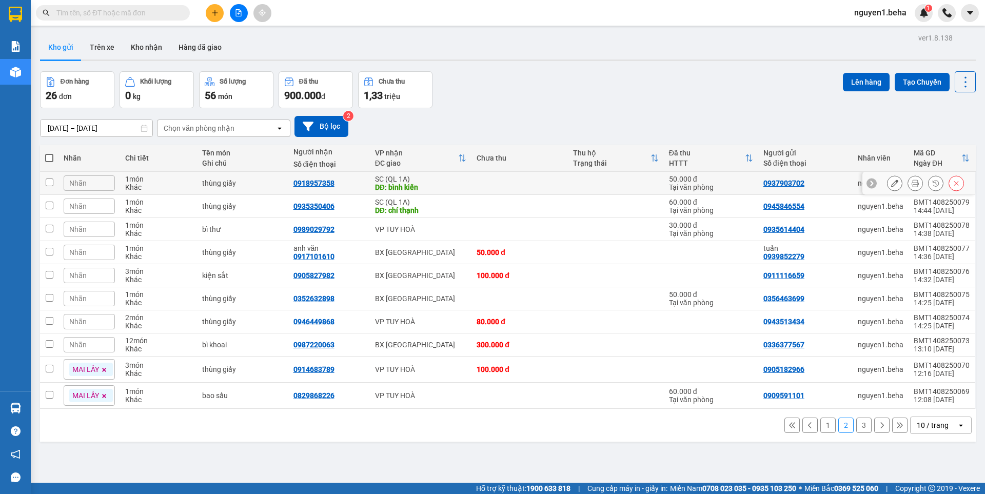
click at [912, 183] on icon at bounding box center [915, 183] width 7 height 7
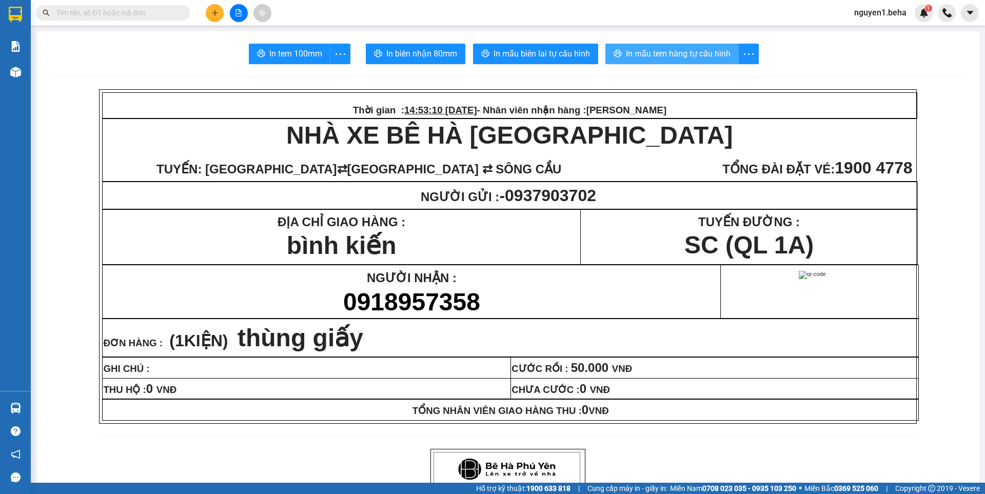
click at [667, 52] on span "In mẫu tem hàng tự cấu hình" at bounding box center [678, 53] width 105 height 13
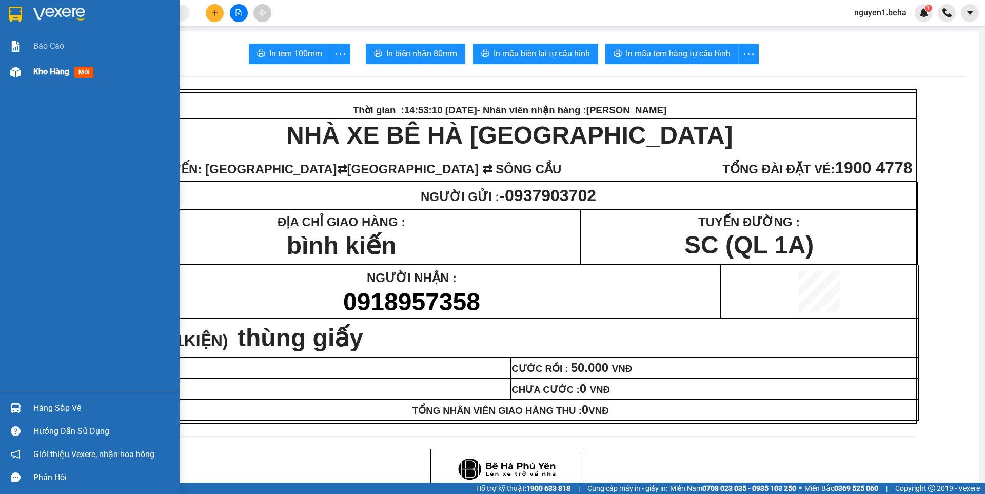
click at [20, 72] on img at bounding box center [15, 72] width 11 height 11
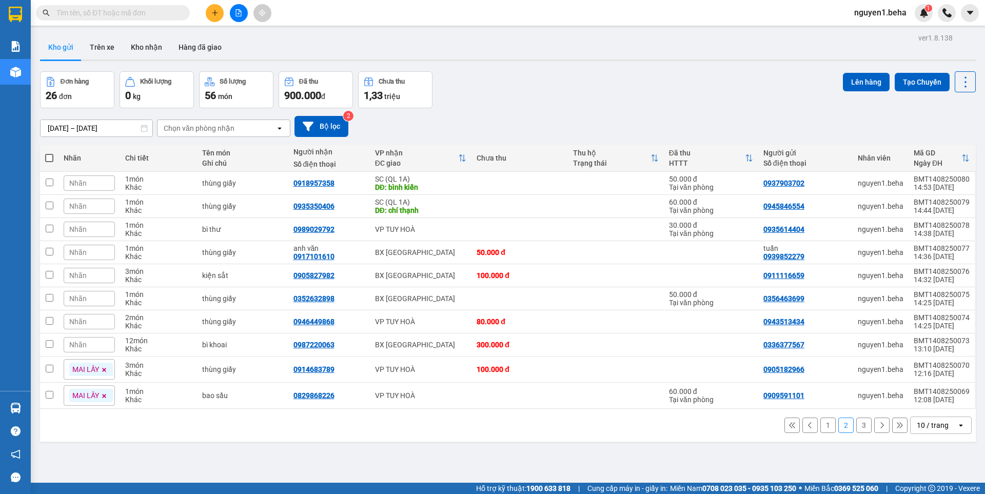
click at [821, 425] on button "1" at bounding box center [828, 425] width 15 height 15
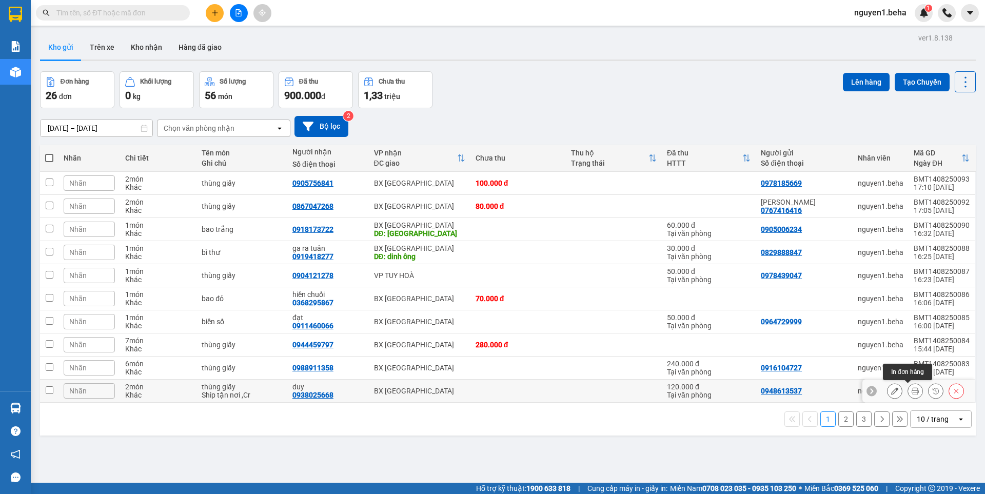
click at [912, 390] on icon at bounding box center [915, 390] width 7 height 7
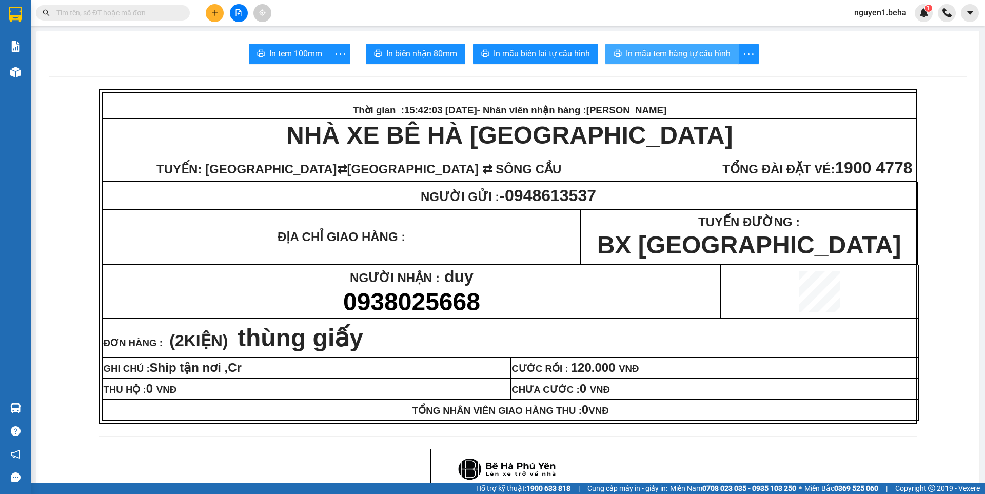
click at [673, 54] on span "In mẫu tem hàng tự cấu hình" at bounding box center [678, 53] width 105 height 13
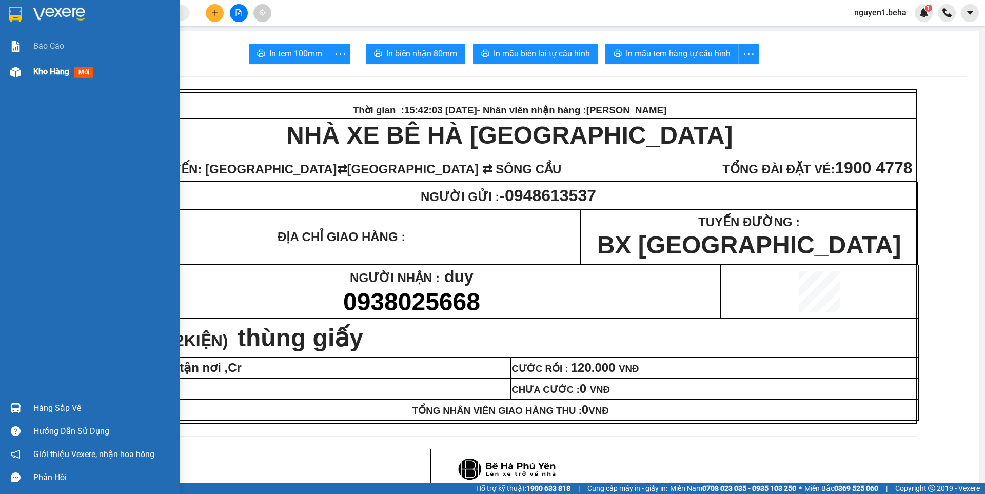
click at [10, 71] on img at bounding box center [15, 72] width 11 height 11
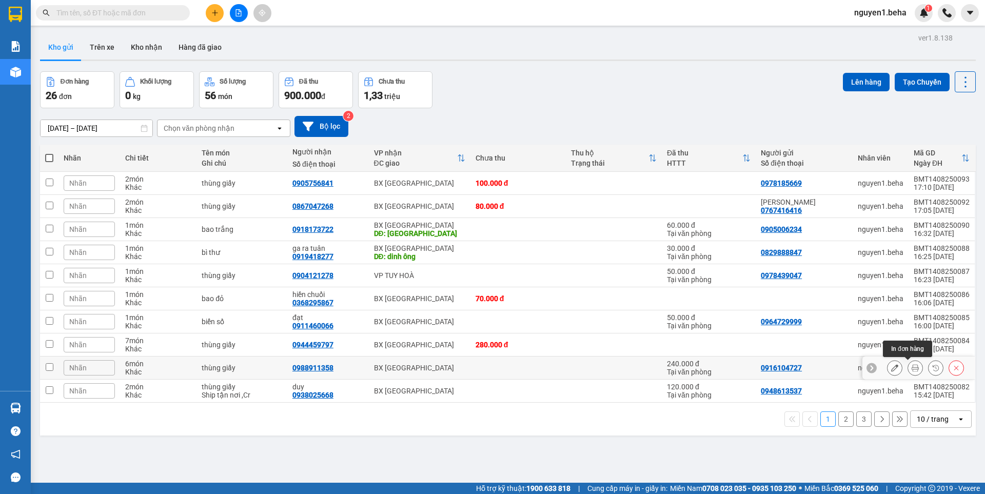
click at [912, 370] on icon at bounding box center [915, 367] width 7 height 7
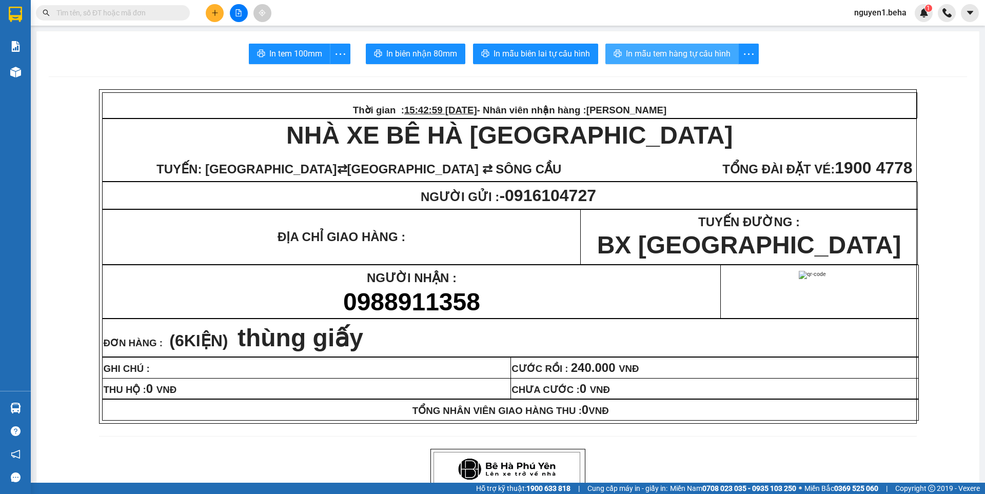
click at [664, 53] on span "In mẫu tem hàng tự cấu hình" at bounding box center [678, 53] width 105 height 13
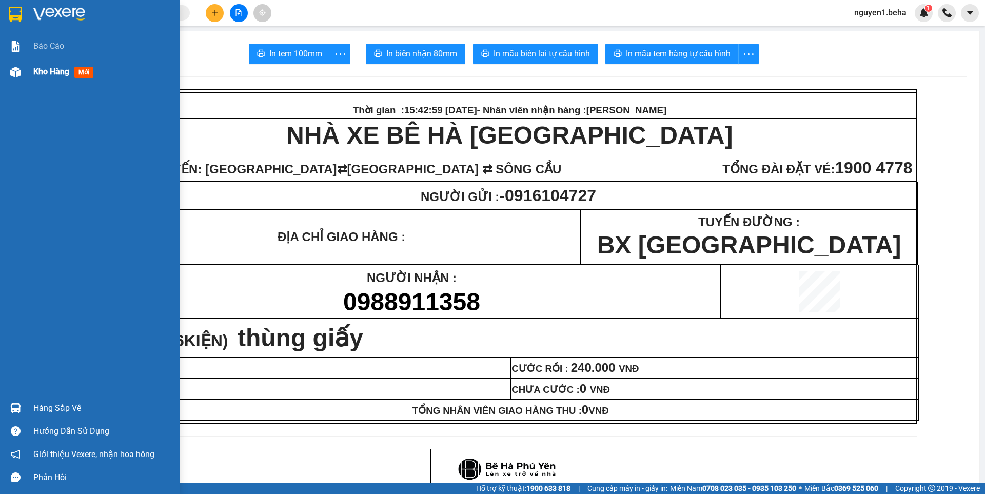
click at [7, 71] on div at bounding box center [16, 72] width 18 height 18
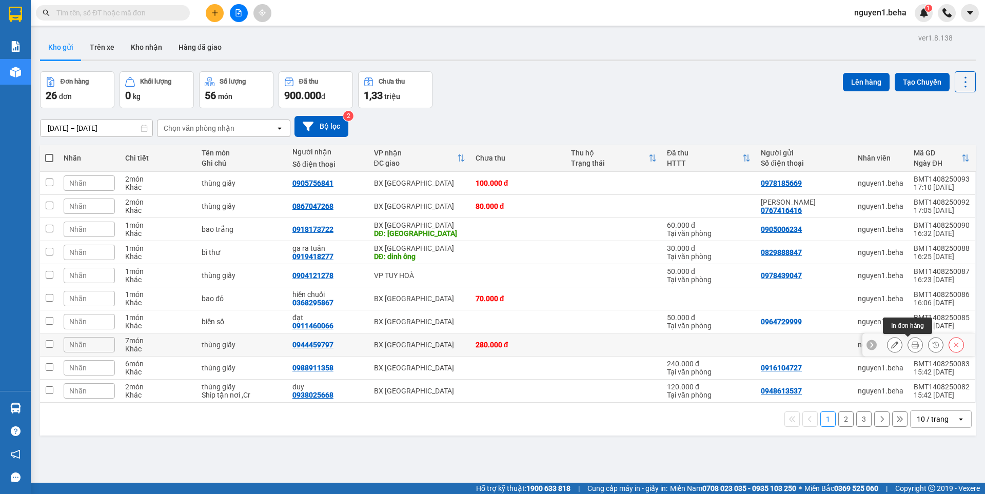
click at [913, 345] on button at bounding box center [915, 345] width 14 height 18
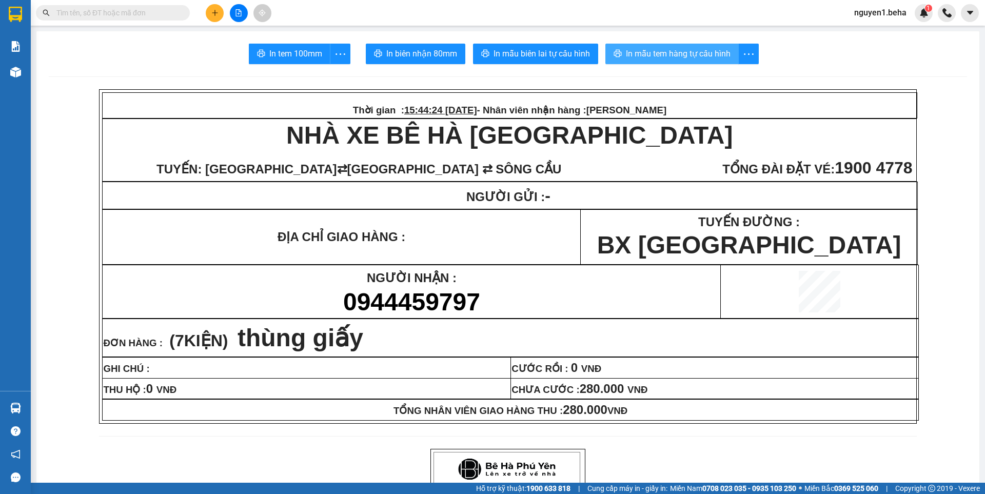
click at [696, 54] on span "In mẫu tem hàng tự cấu hình" at bounding box center [678, 53] width 105 height 13
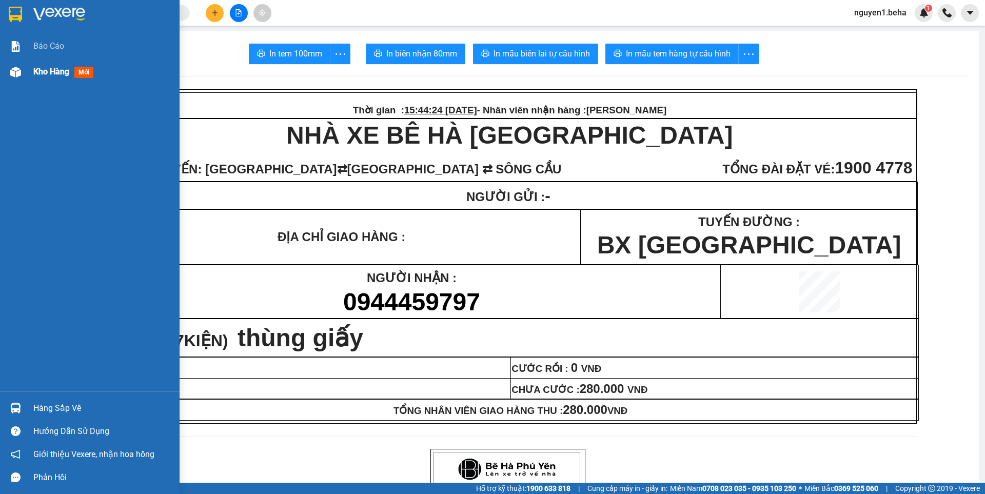
click at [14, 70] on img at bounding box center [15, 72] width 11 height 11
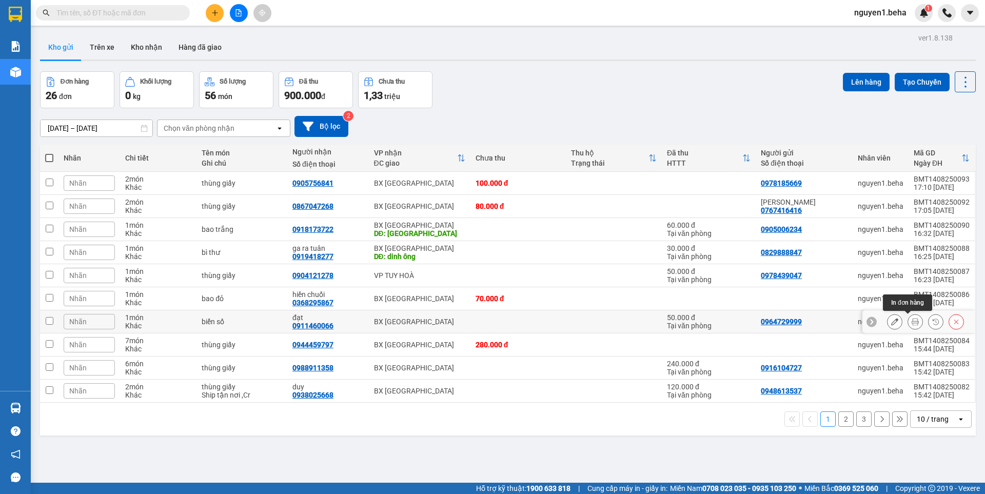
click at [908, 323] on button at bounding box center [915, 322] width 14 height 18
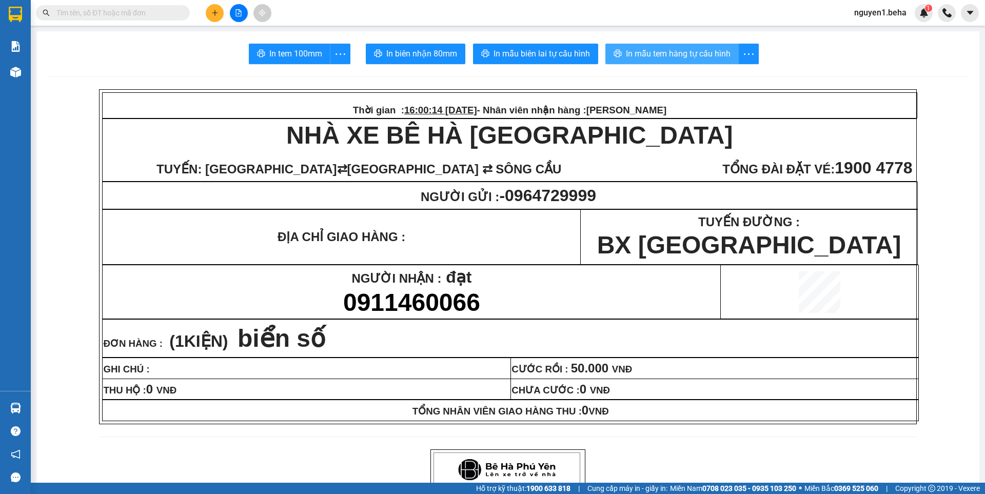
click at [658, 57] on span "In mẫu tem hàng tự cấu hình" at bounding box center [678, 53] width 105 height 13
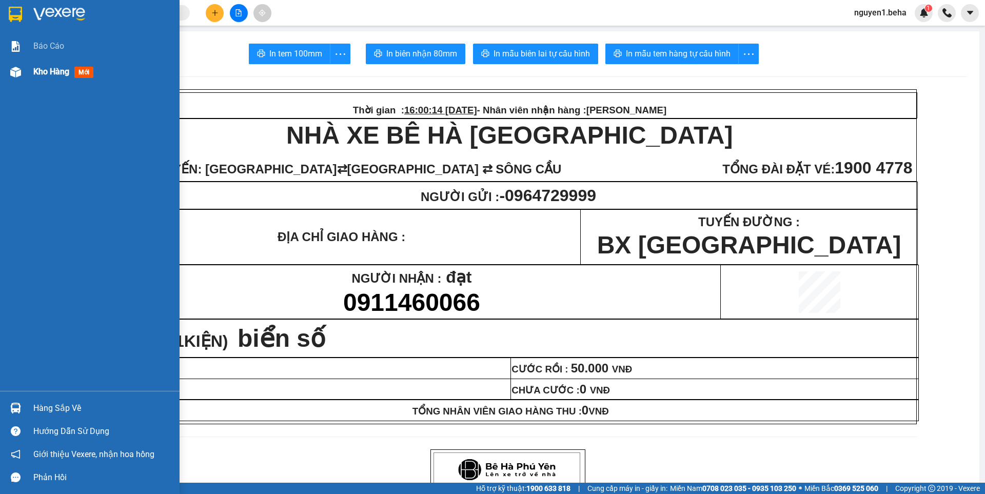
click at [14, 73] on img at bounding box center [15, 72] width 11 height 11
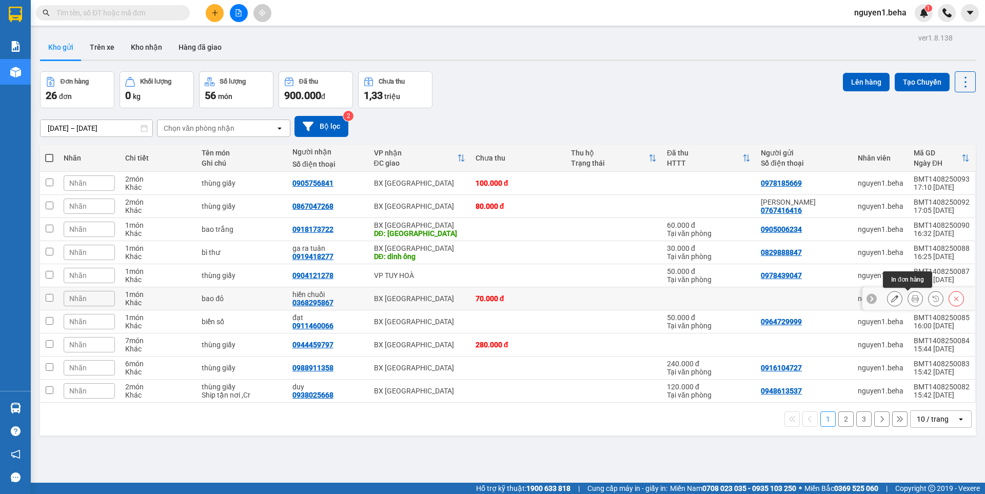
click at [912, 296] on icon at bounding box center [915, 298] width 7 height 7
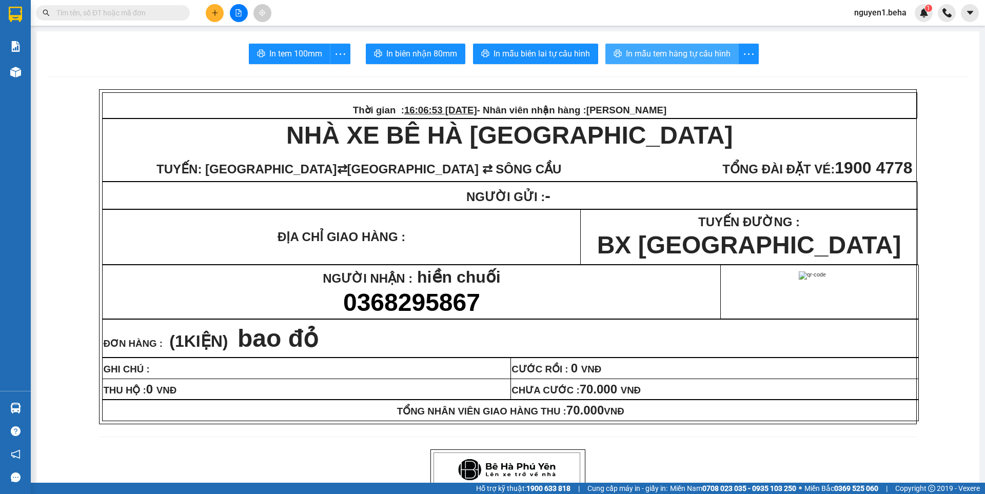
click at [658, 53] on span "In mẫu tem hàng tự cấu hình" at bounding box center [678, 53] width 105 height 13
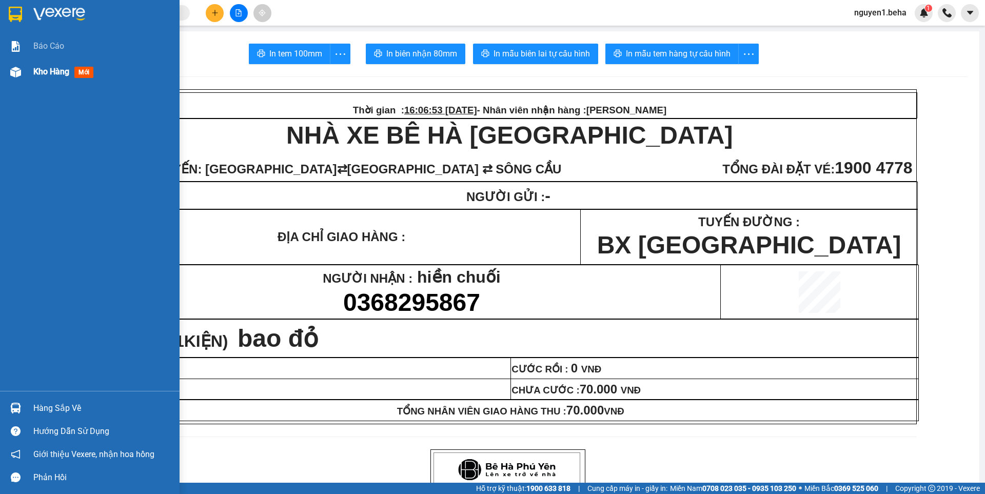
click at [13, 71] on img at bounding box center [15, 72] width 11 height 11
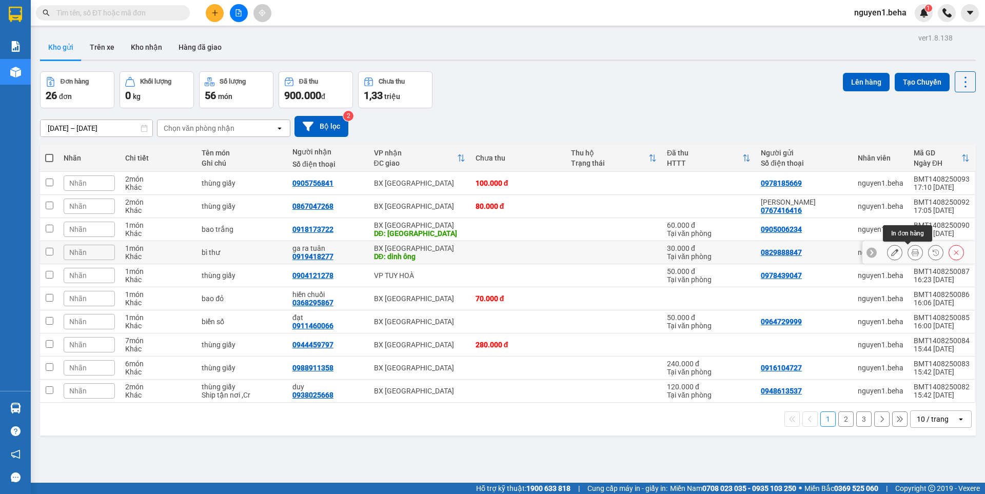
click at [908, 251] on button at bounding box center [915, 253] width 14 height 18
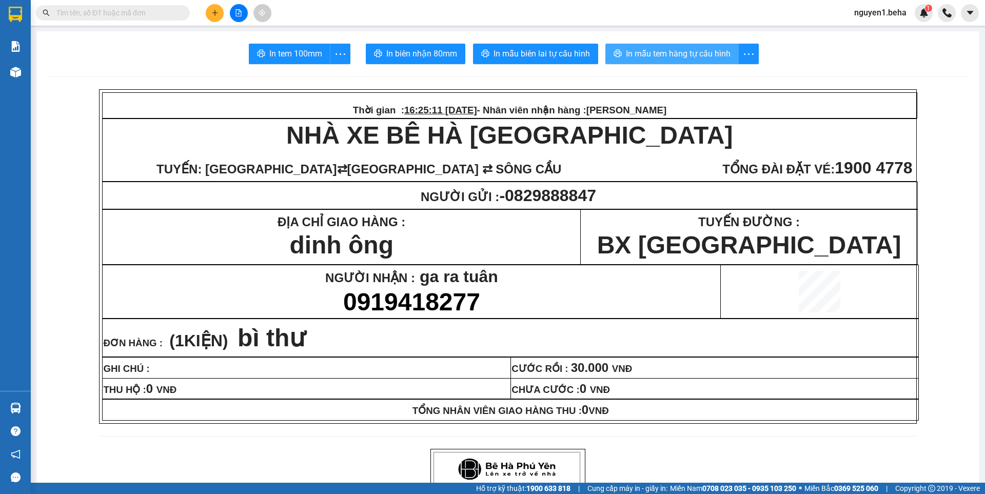
click at [697, 48] on span "In mẫu tem hàng tự cấu hình" at bounding box center [678, 53] width 105 height 13
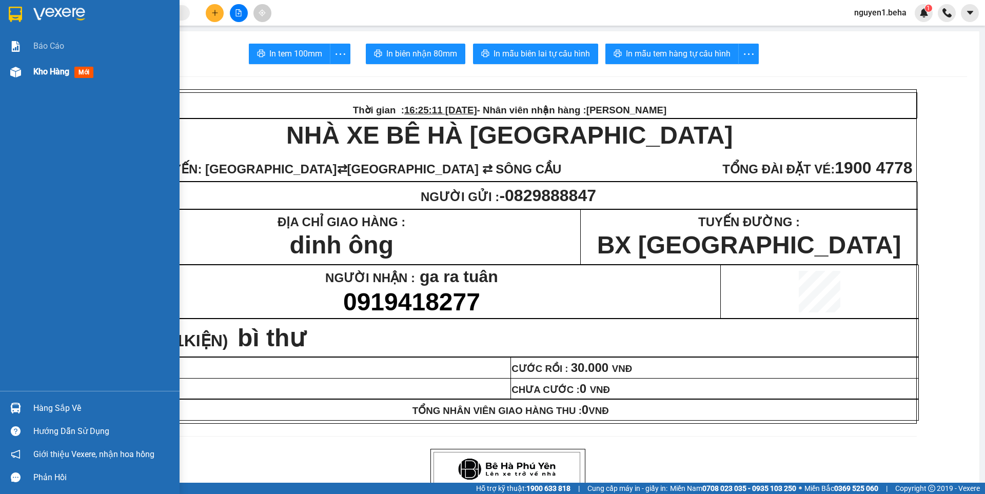
click at [20, 68] on img at bounding box center [15, 72] width 11 height 11
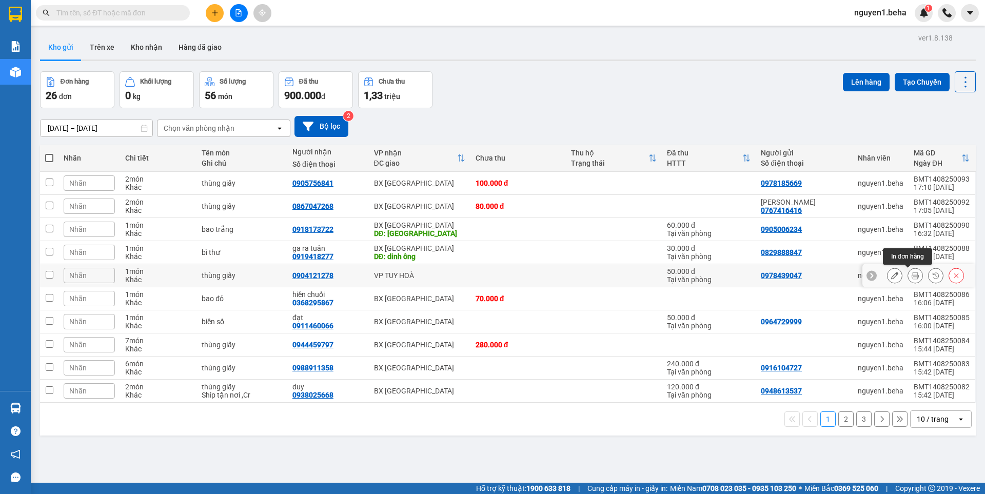
click at [913, 277] on button at bounding box center [915, 276] width 14 height 18
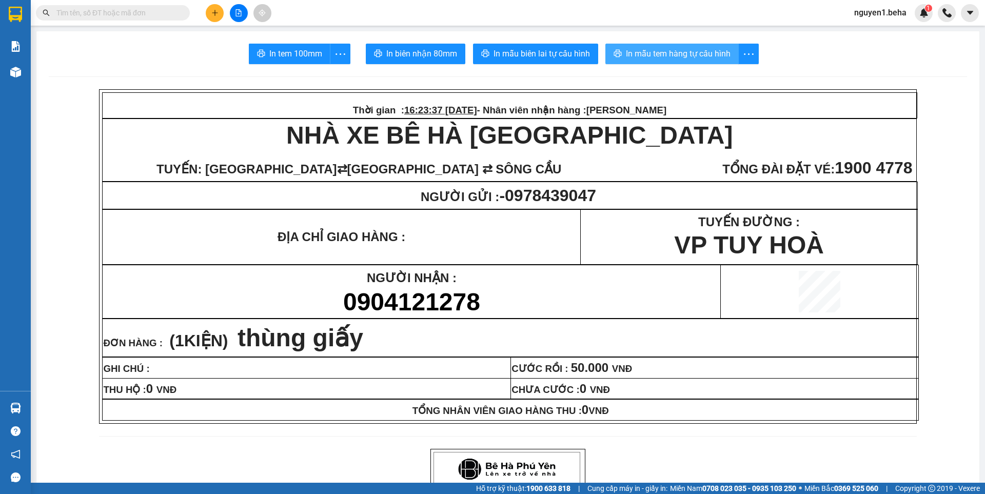
click at [680, 61] on button "In mẫu tem hàng tự cấu hình" at bounding box center [672, 54] width 133 height 21
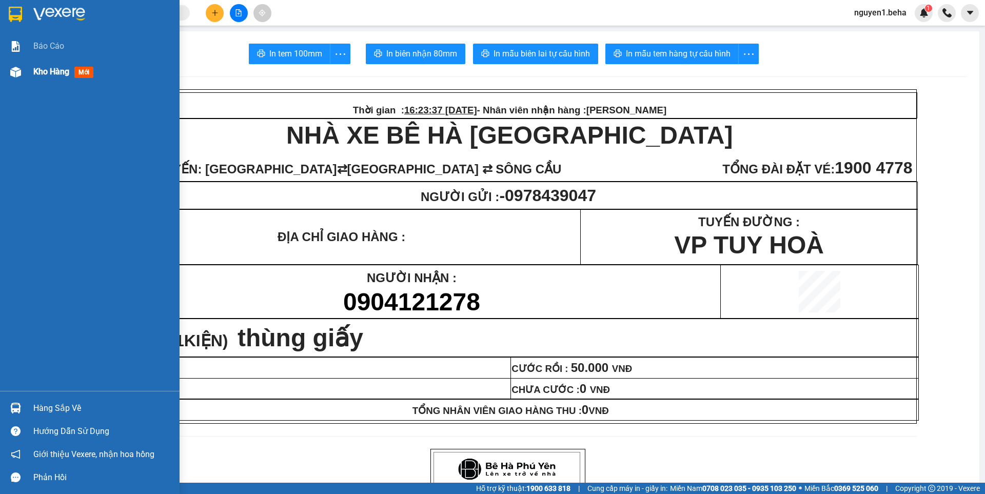
click at [17, 70] on img at bounding box center [15, 72] width 11 height 11
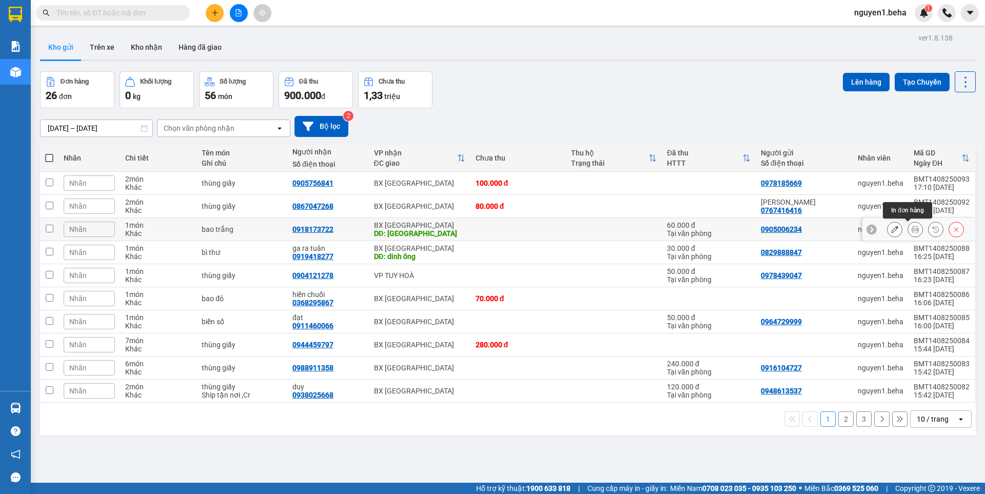
click at [912, 232] on icon at bounding box center [915, 229] width 7 height 7
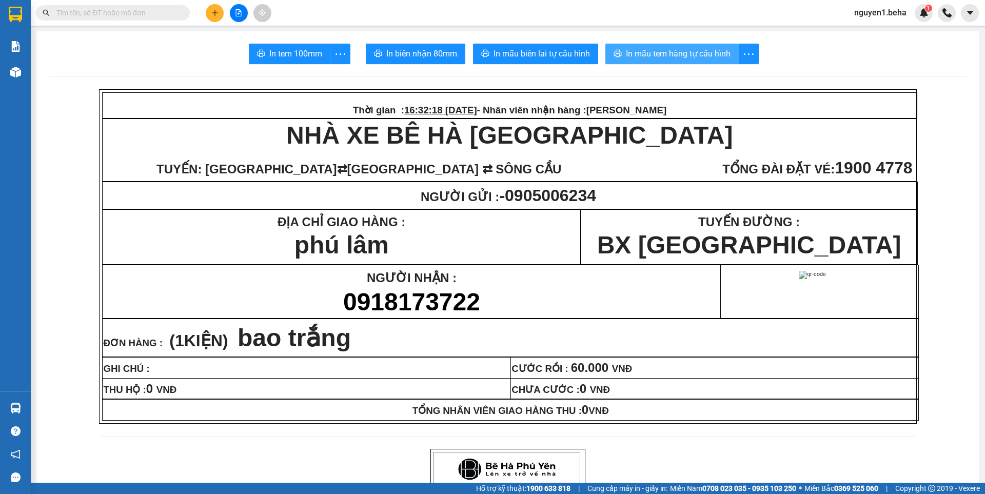
click at [689, 48] on span "In mẫu tem hàng tự cấu hình" at bounding box center [678, 53] width 105 height 13
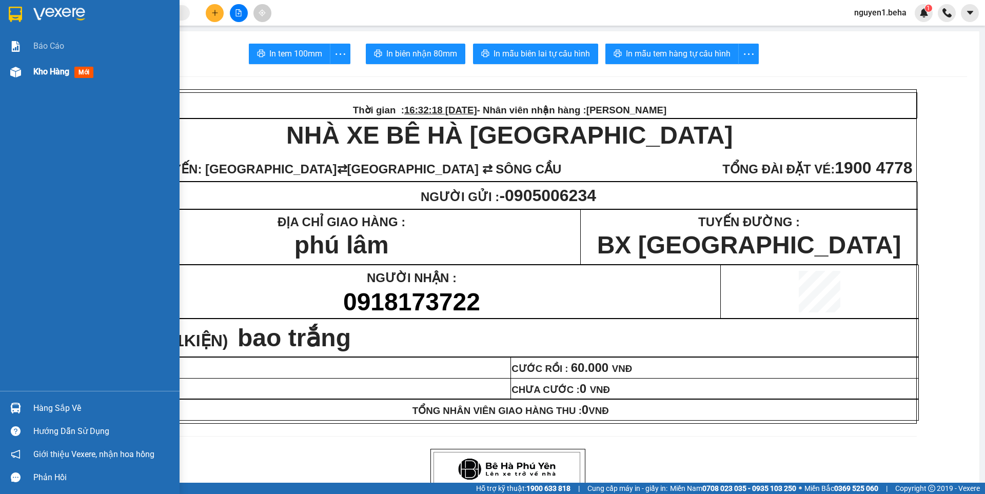
click at [16, 72] on img at bounding box center [15, 72] width 11 height 11
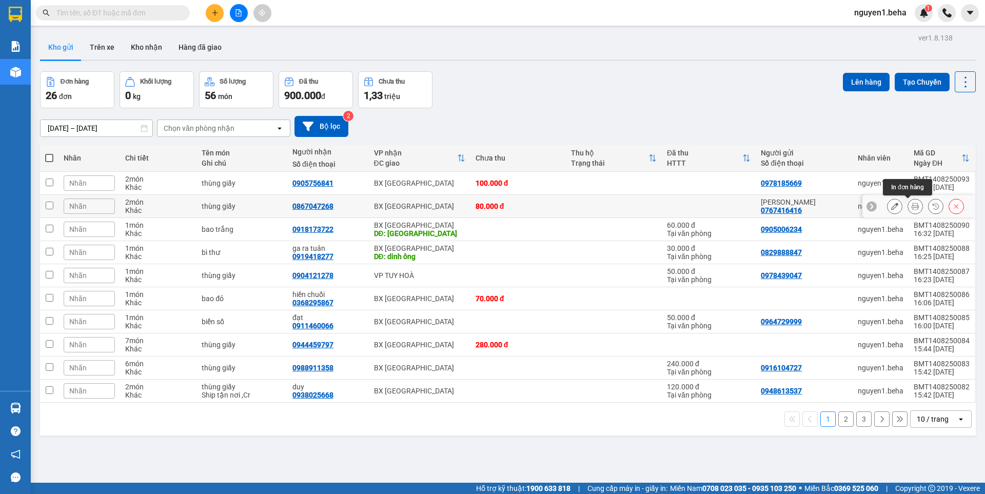
click at [912, 208] on icon at bounding box center [915, 206] width 7 height 7
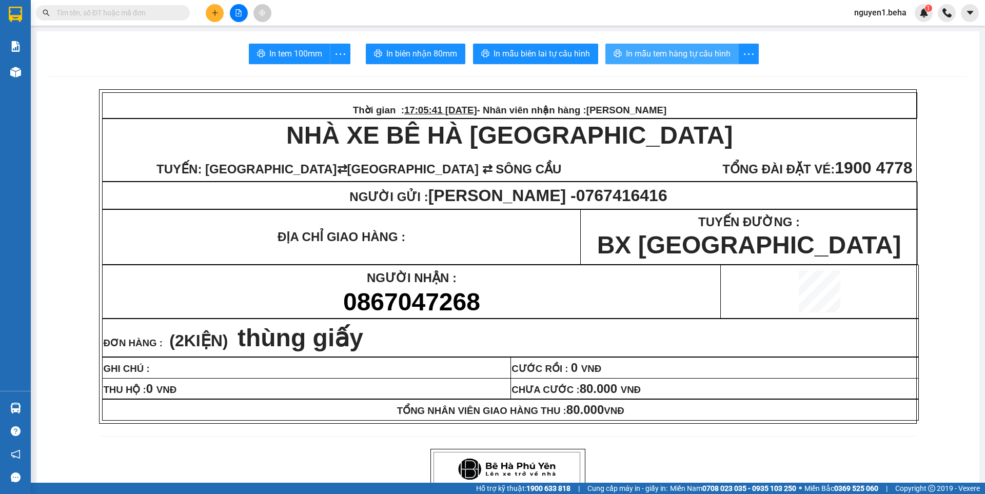
click at [658, 53] on span "In mẫu tem hàng tự cấu hình" at bounding box center [678, 53] width 105 height 13
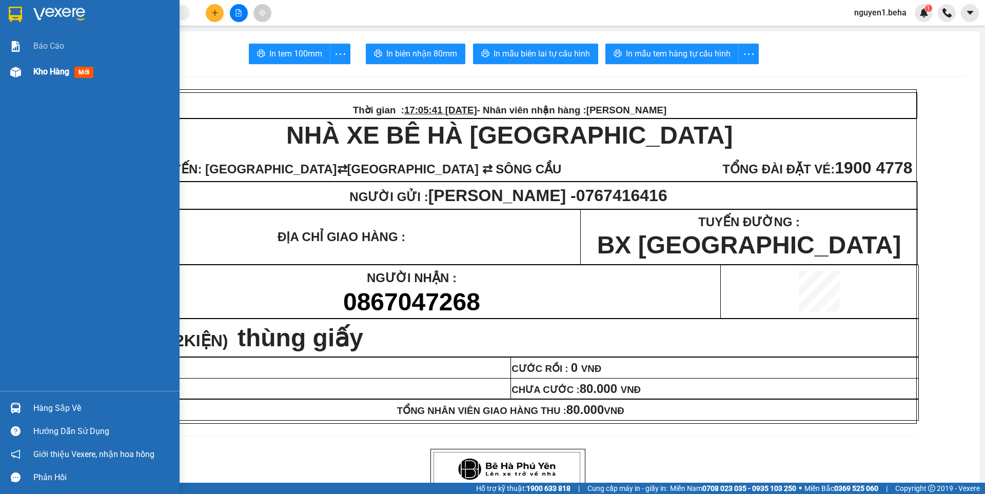
click at [13, 73] on img at bounding box center [15, 72] width 11 height 11
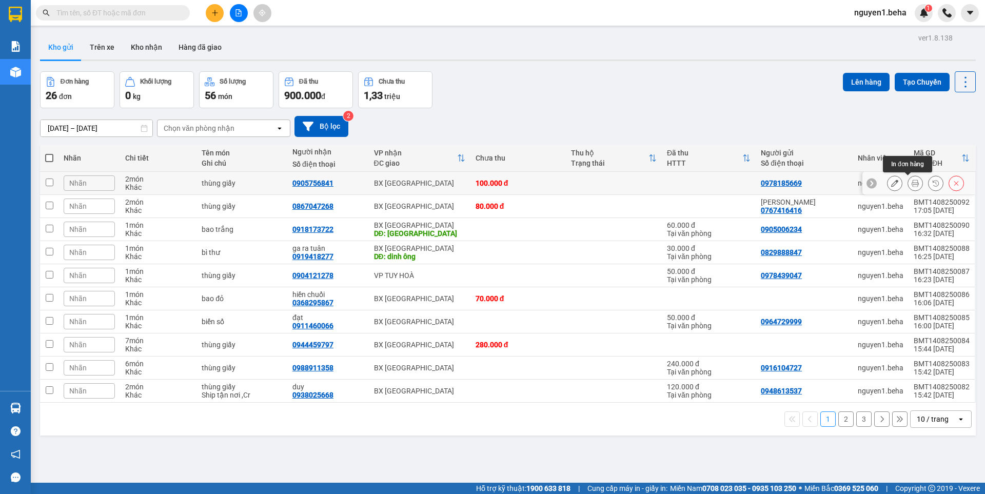
click at [912, 184] on icon at bounding box center [915, 183] width 7 height 7
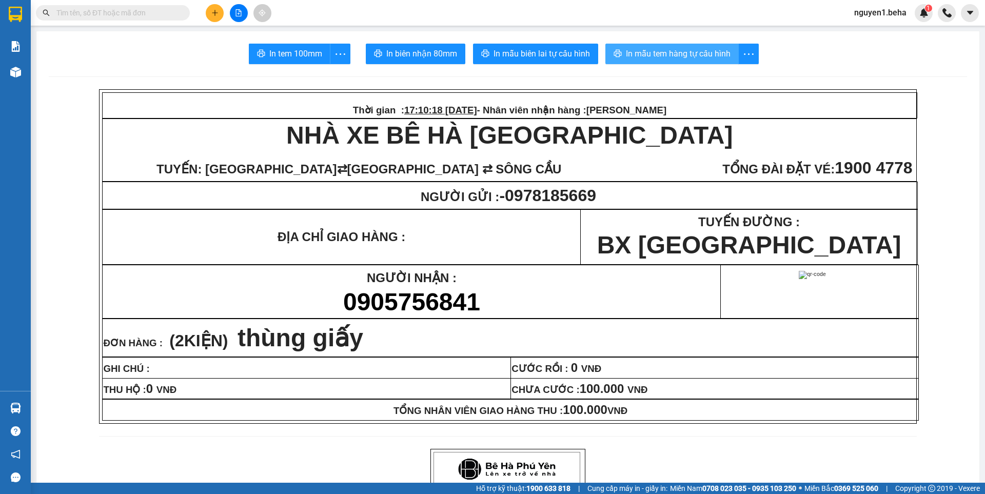
click at [669, 52] on span "In mẫu tem hàng tự cấu hình" at bounding box center [678, 53] width 105 height 13
drag, startPoint x: 647, startPoint y: 509, endPoint x: 640, endPoint y: 509, distance: 6.2
drag, startPoint x: 640, startPoint y: 509, endPoint x: 542, endPoint y: 317, distance: 215.5
click at [542, 316] on p "0905756841" at bounding box center [411, 302] width 617 height 28
click at [241, 16] on button at bounding box center [239, 13] width 18 height 18
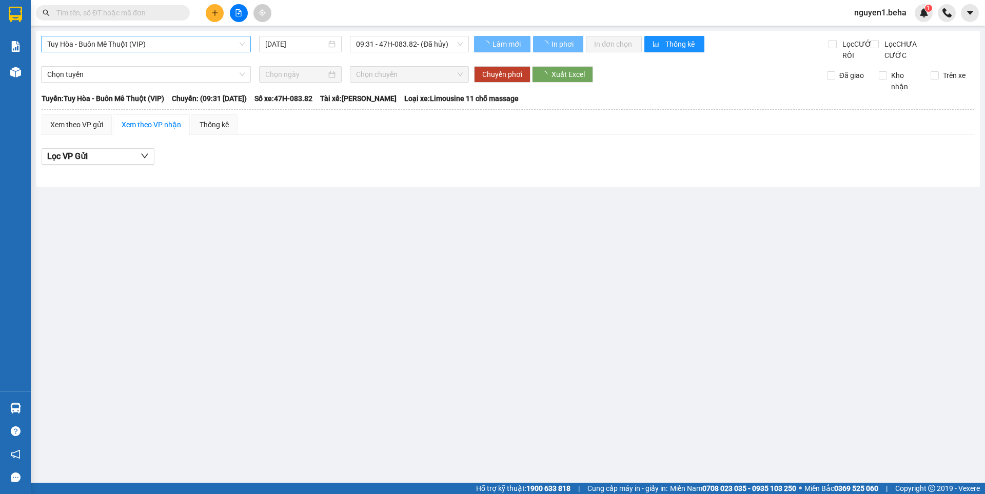
click at [163, 47] on span "Tuy Hòa - Buôn Mê Thuột (VIP)" at bounding box center [146, 43] width 198 height 15
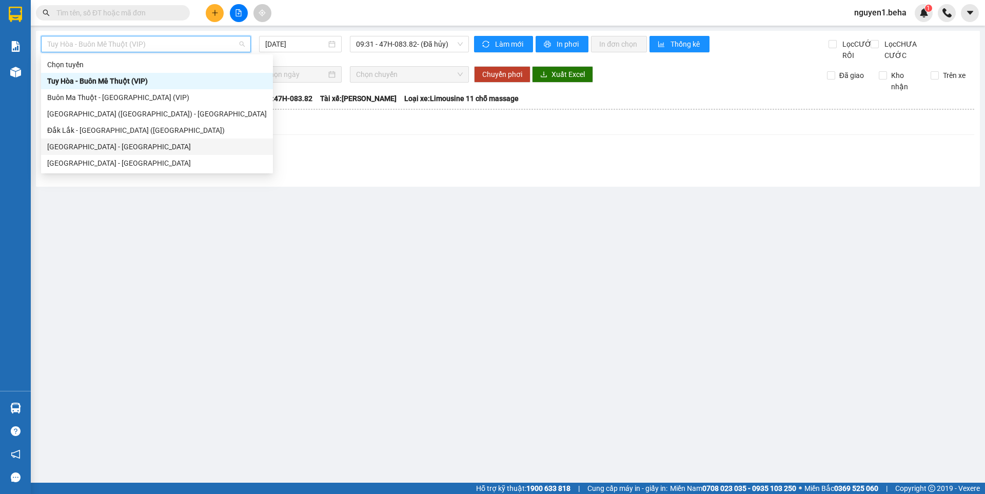
click at [83, 142] on div "[GEOGRAPHIC_DATA] - [GEOGRAPHIC_DATA]" at bounding box center [157, 146] width 220 height 11
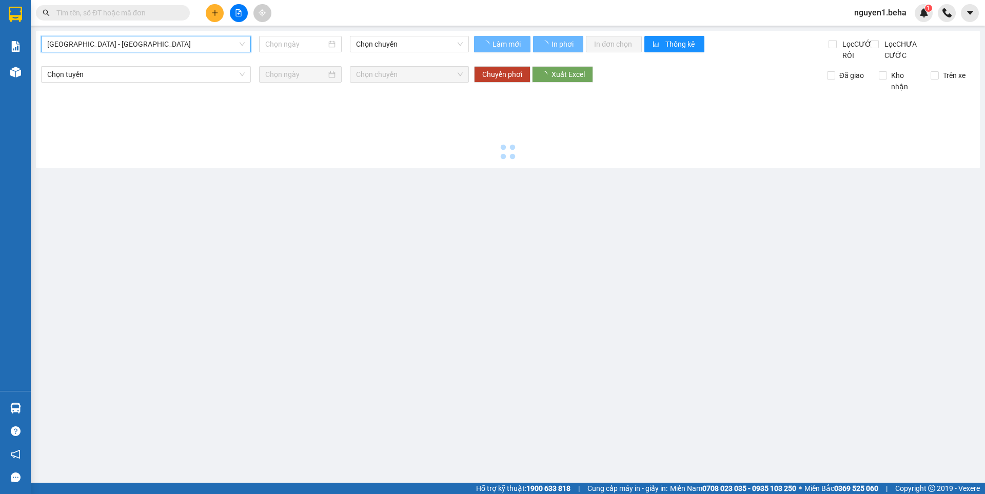
type input "[DATE]"
